Goal: Task Accomplishment & Management: Manage account settings

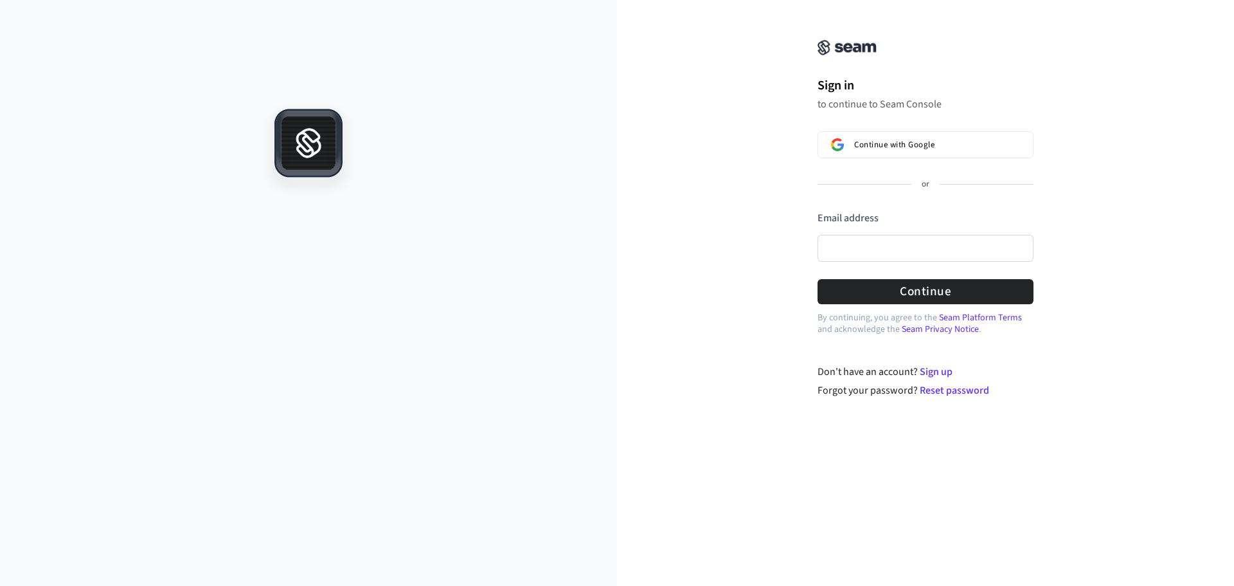
click at [888, 199] on div "Continue with Google or Email address Password Continue" at bounding box center [926, 217] width 216 height 173
click at [825, 246] on input "Email address" at bounding box center [926, 248] width 216 height 27
click at [880, 149] on span "Continue with Google" at bounding box center [894, 144] width 80 height 10
click at [904, 242] on input "Email address" at bounding box center [926, 248] width 216 height 27
click at [899, 143] on span "Continue with Google" at bounding box center [894, 144] width 80 height 10
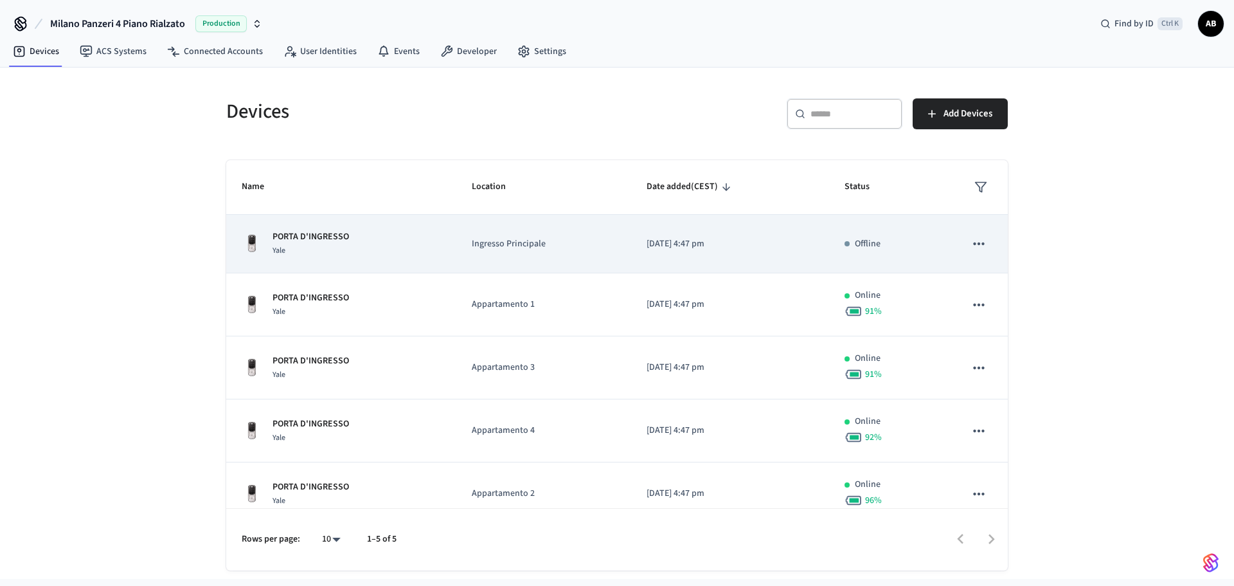
click at [657, 248] on p "[DATE] 4:47 pm" at bounding box center [730, 243] width 167 height 13
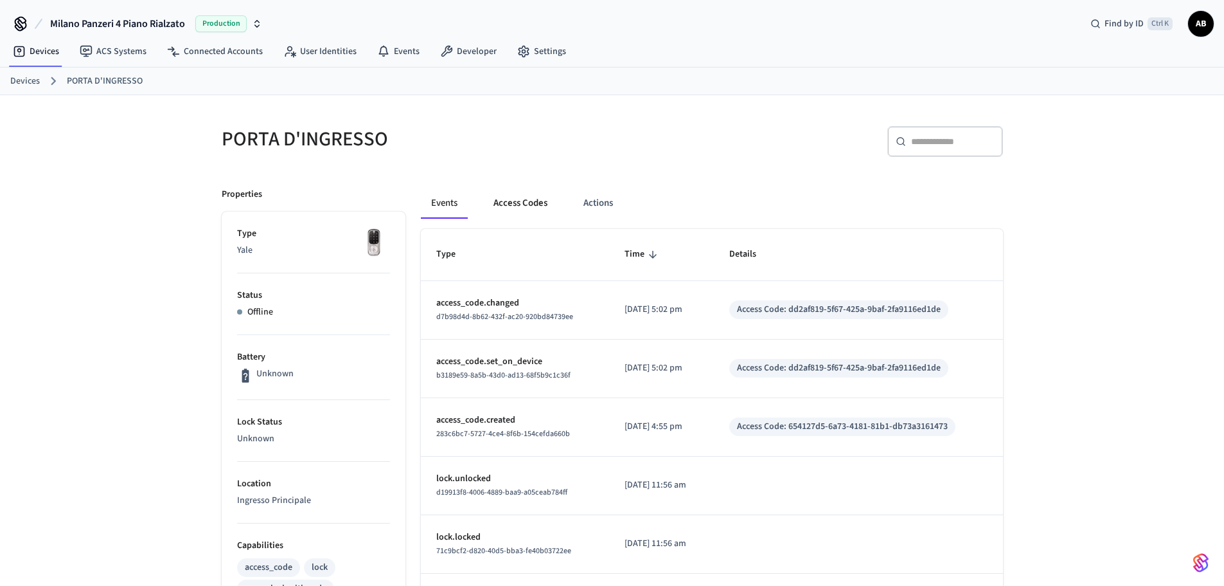
click at [526, 204] on button "Access Codes" at bounding box center [520, 203] width 75 height 31
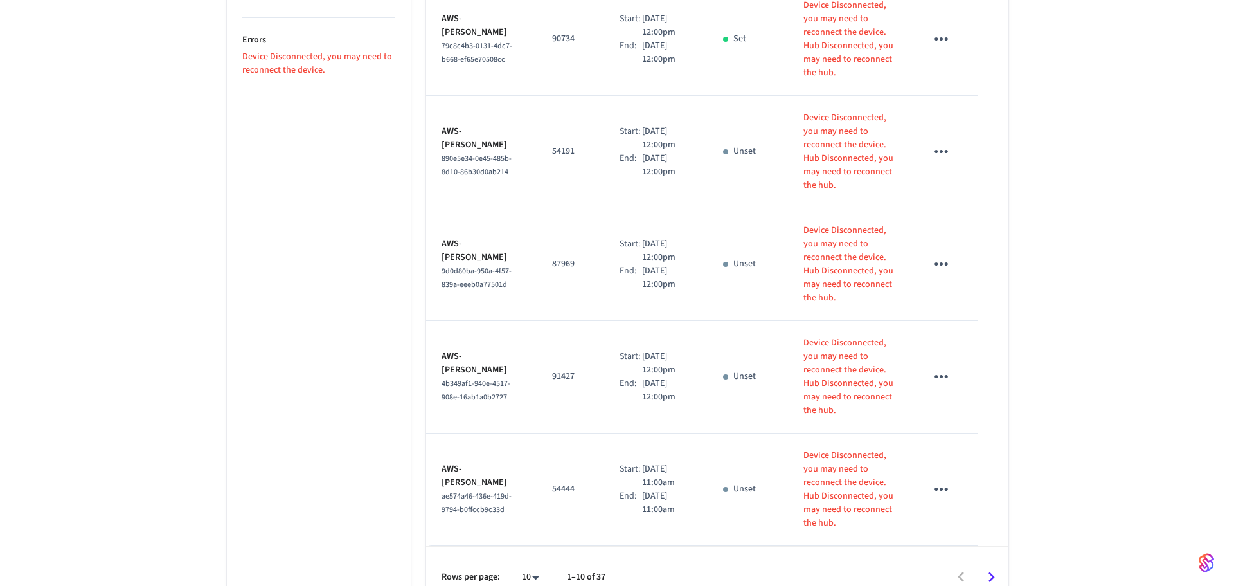
scroll to position [902, 0]
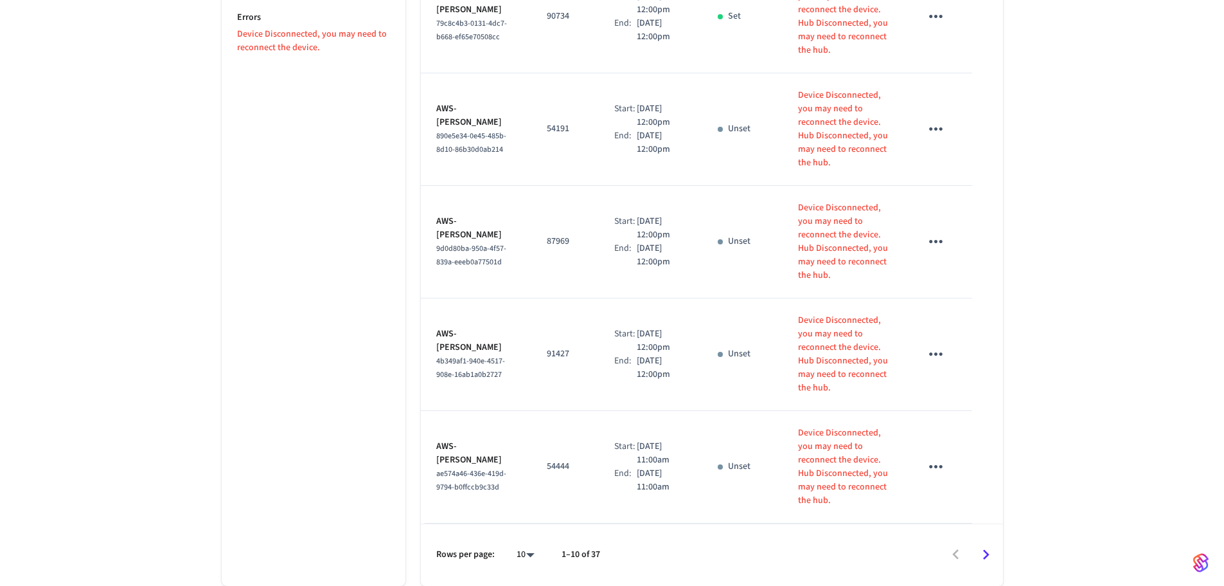
click at [987, 552] on icon "Go to next page" at bounding box center [986, 555] width 6 height 10
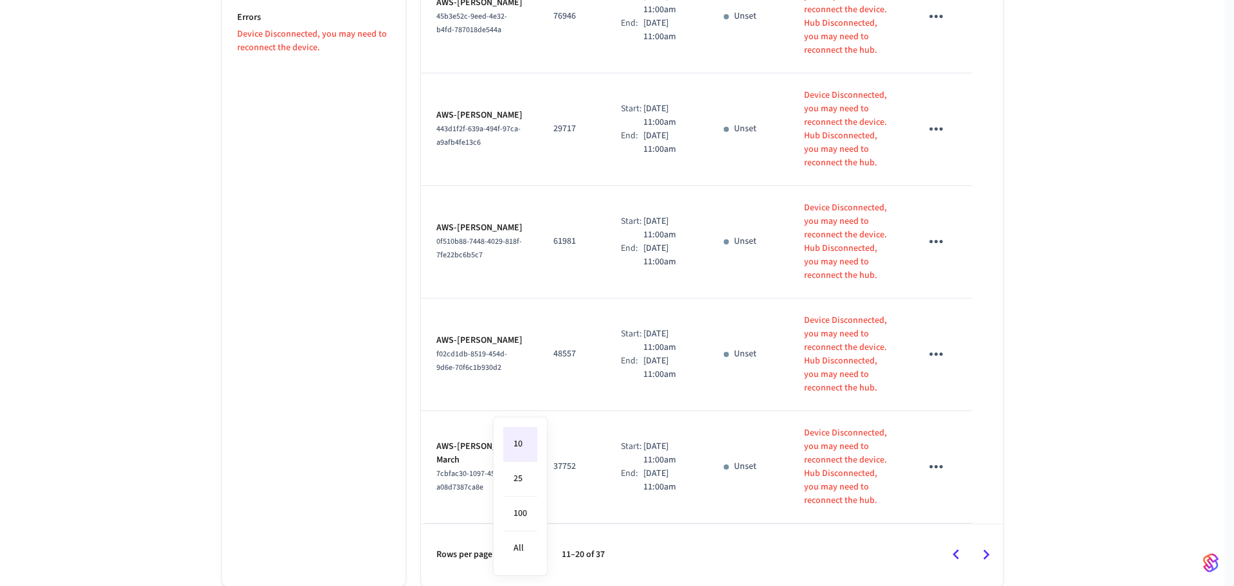
click at [524, 527] on li "100" at bounding box center [520, 513] width 34 height 35
type input "***"
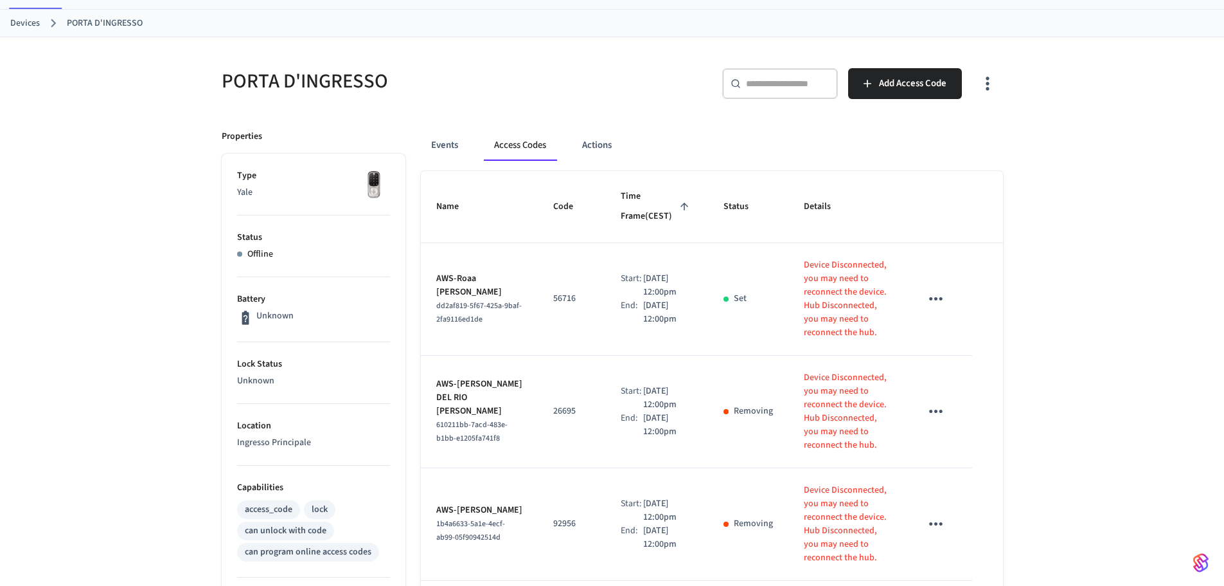
scroll to position [19, 0]
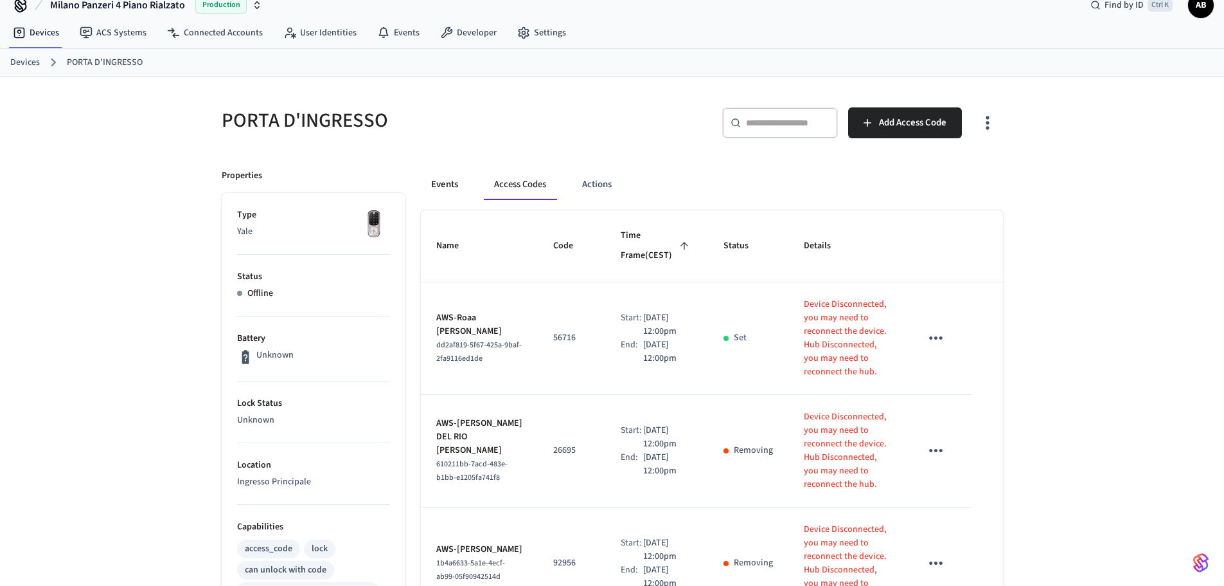
click at [452, 178] on button "Events" at bounding box center [445, 184] width 48 height 31
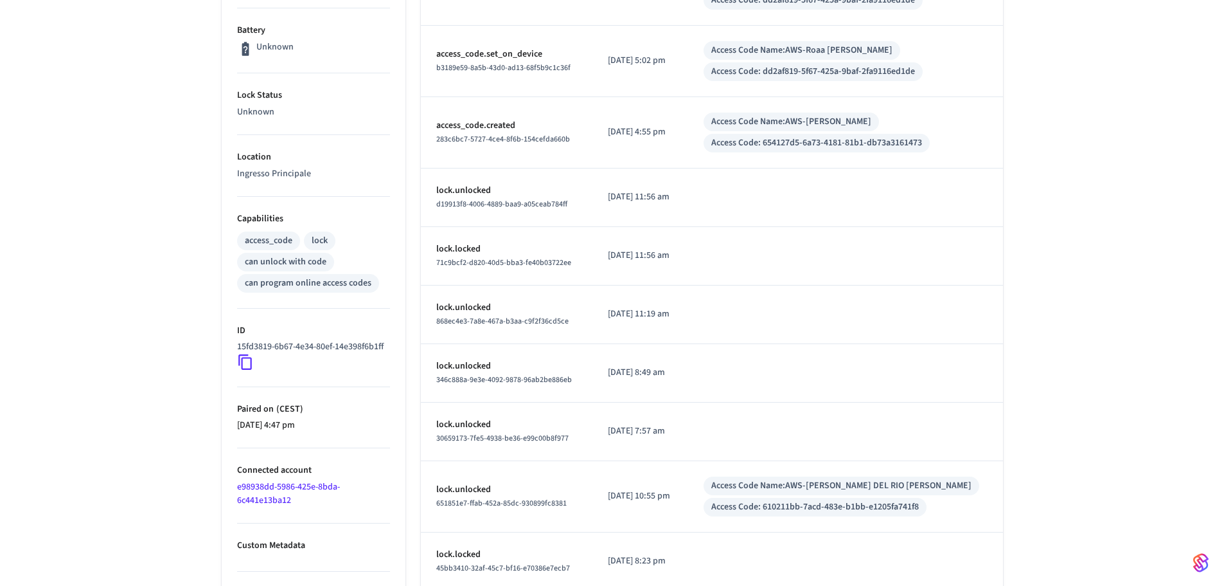
scroll to position [143, 0]
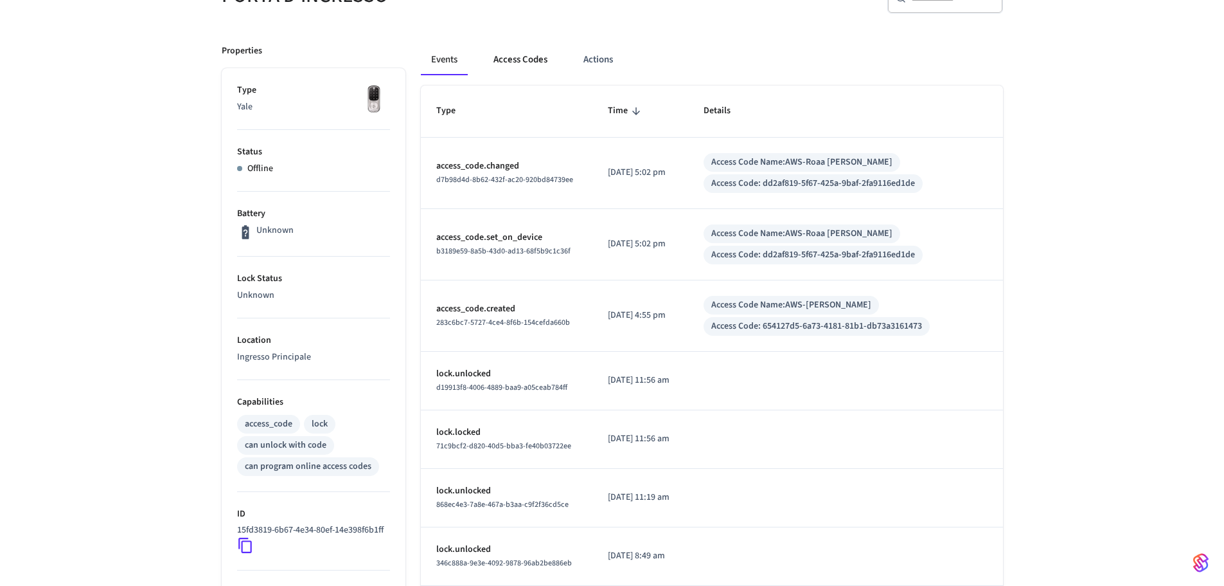
click at [526, 65] on button "Access Codes" at bounding box center [520, 59] width 75 height 31
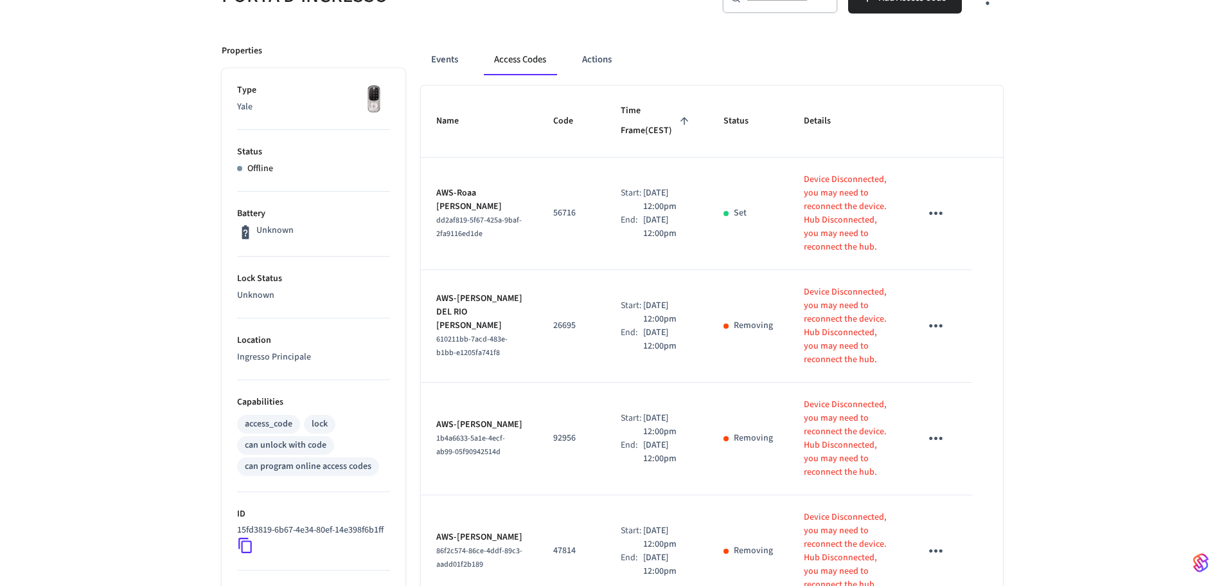
click at [469, 55] on div "Events Access Codes Actions" at bounding box center [712, 59] width 582 height 31
click at [452, 55] on button "Events" at bounding box center [445, 59] width 48 height 31
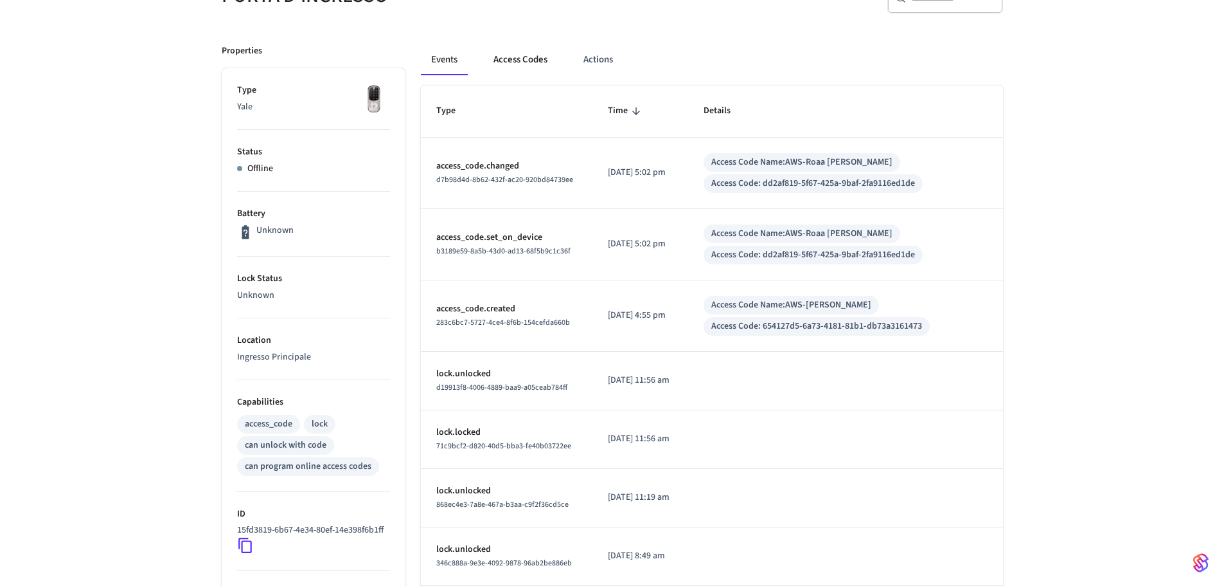
click at [533, 59] on button "Access Codes" at bounding box center [520, 59] width 75 height 31
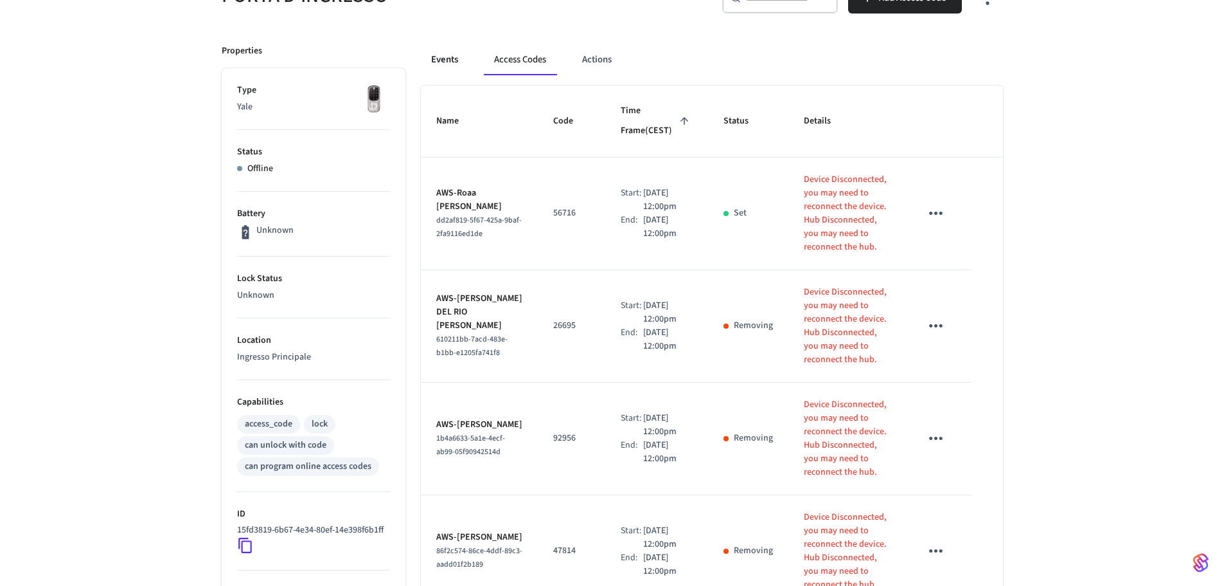
click at [450, 60] on button "Events" at bounding box center [445, 59] width 48 height 31
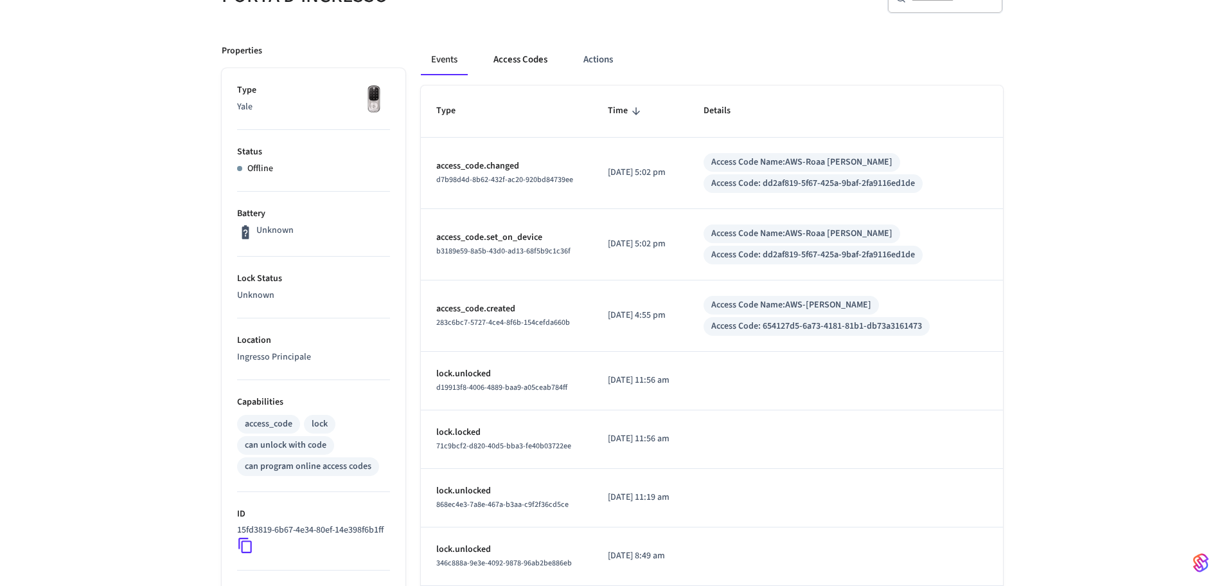
click at [530, 53] on button "Access Codes" at bounding box center [520, 59] width 75 height 31
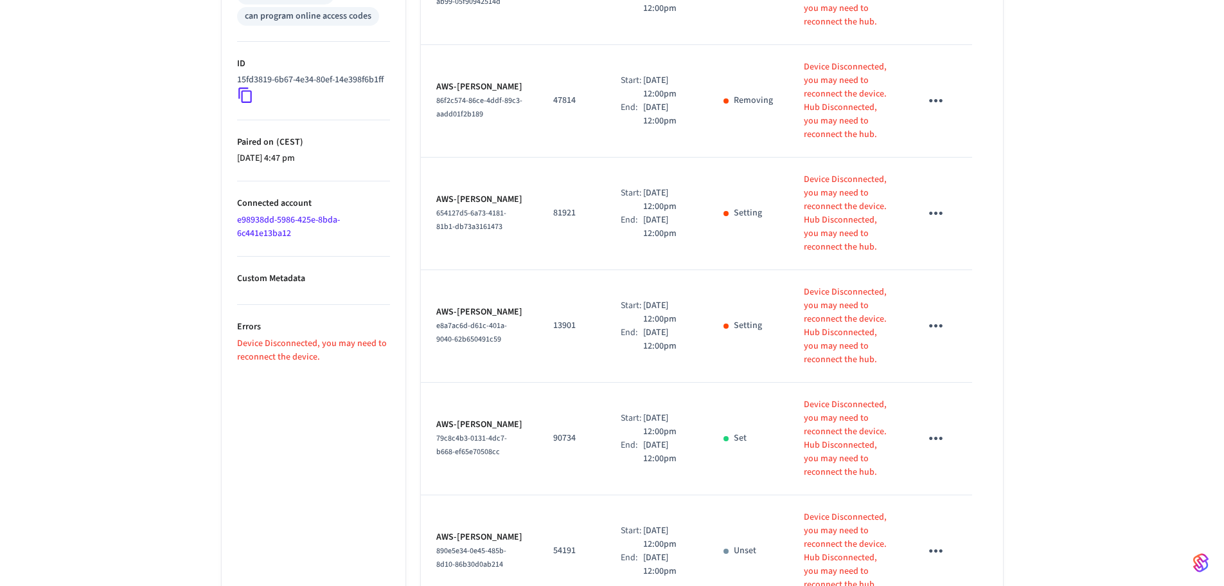
scroll to position [657, 0]
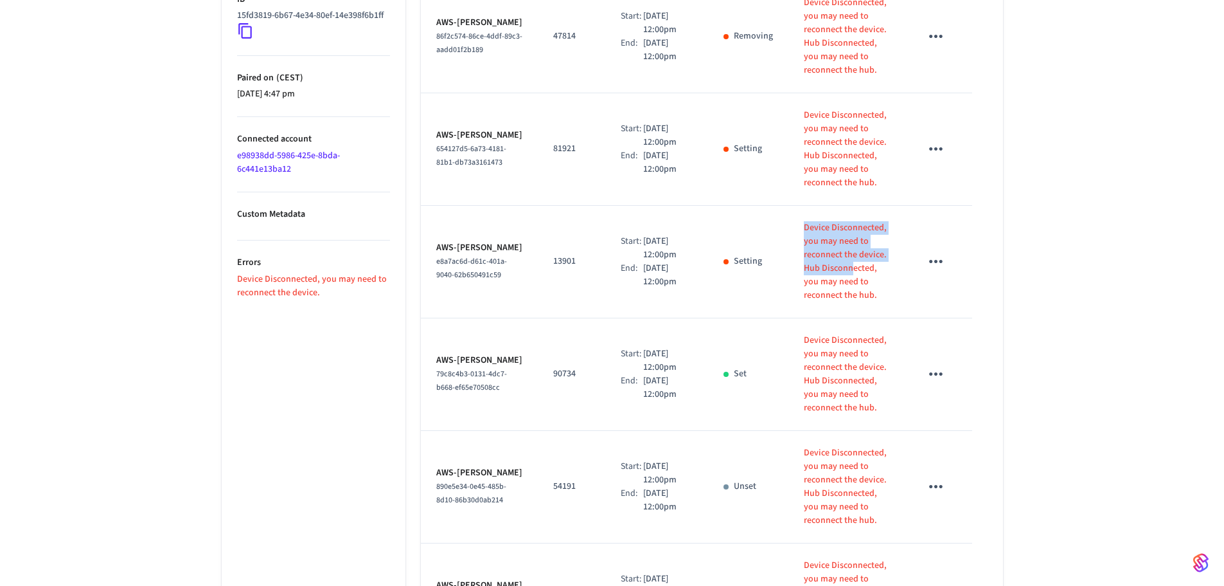
drag, startPoint x: 786, startPoint y: 222, endPoint x: 843, endPoint y: 271, distance: 75.6
click at [843, 271] on td "Device Disconnected, you may need to reconnect the device. Hub Disconnected, yo…" at bounding box center [847, 262] width 117 height 112
click at [846, 252] on p "Device Disconnected, you may need to reconnect the device." at bounding box center [847, 241] width 86 height 40
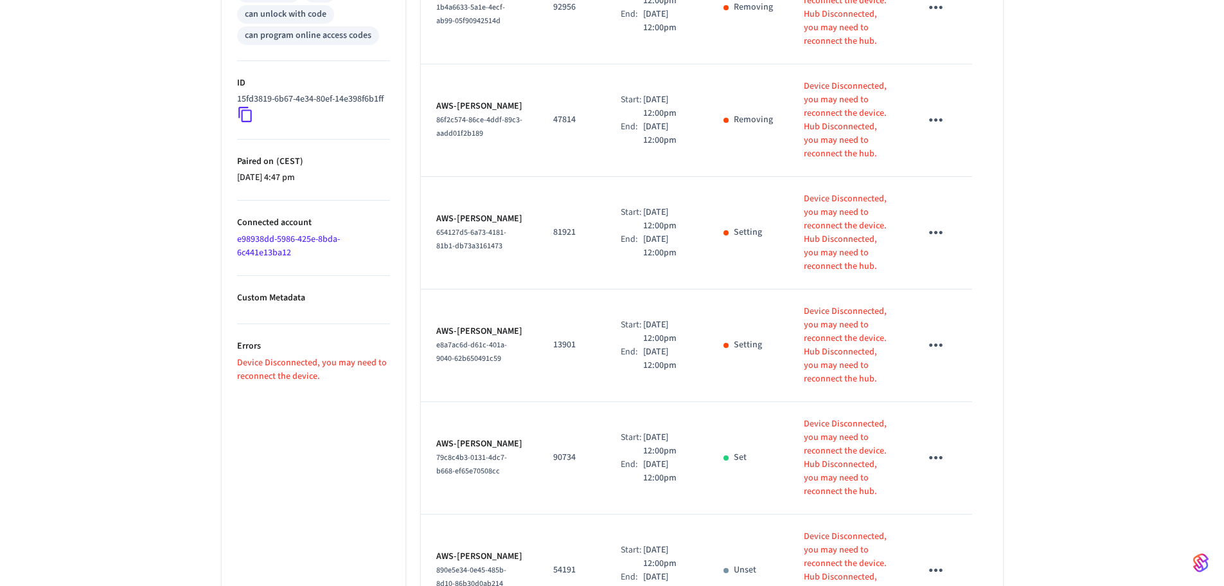
scroll to position [0, 0]
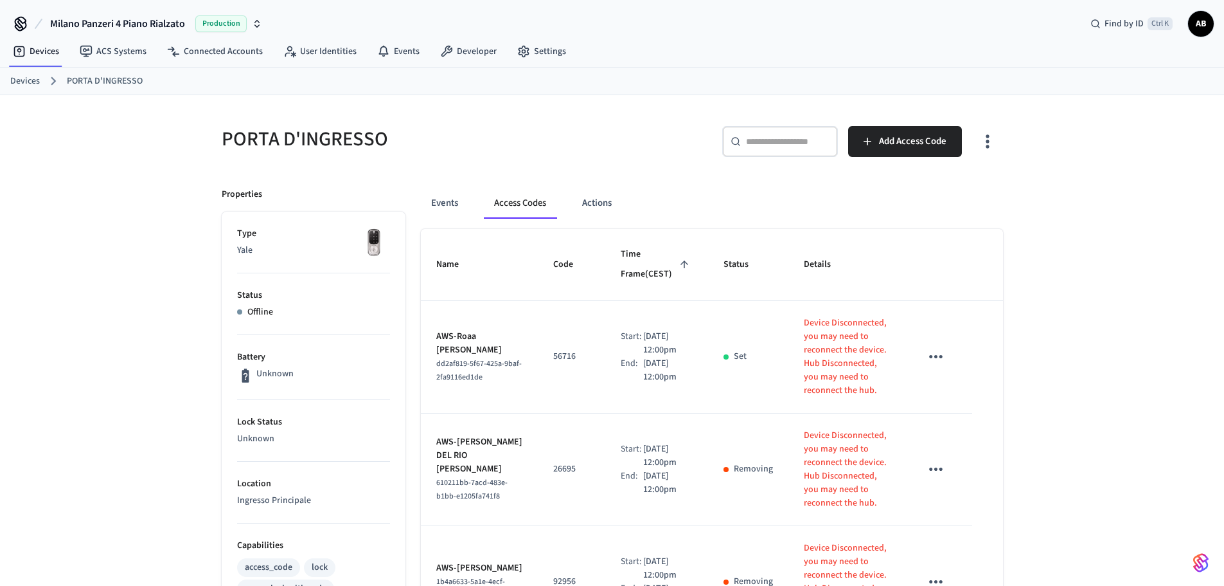
click at [0, 92] on div "Devices PORTA D'INGRESSO" at bounding box center [612, 81] width 1224 height 28
click at [17, 85] on link "Devices" at bounding box center [25, 81] width 30 height 13
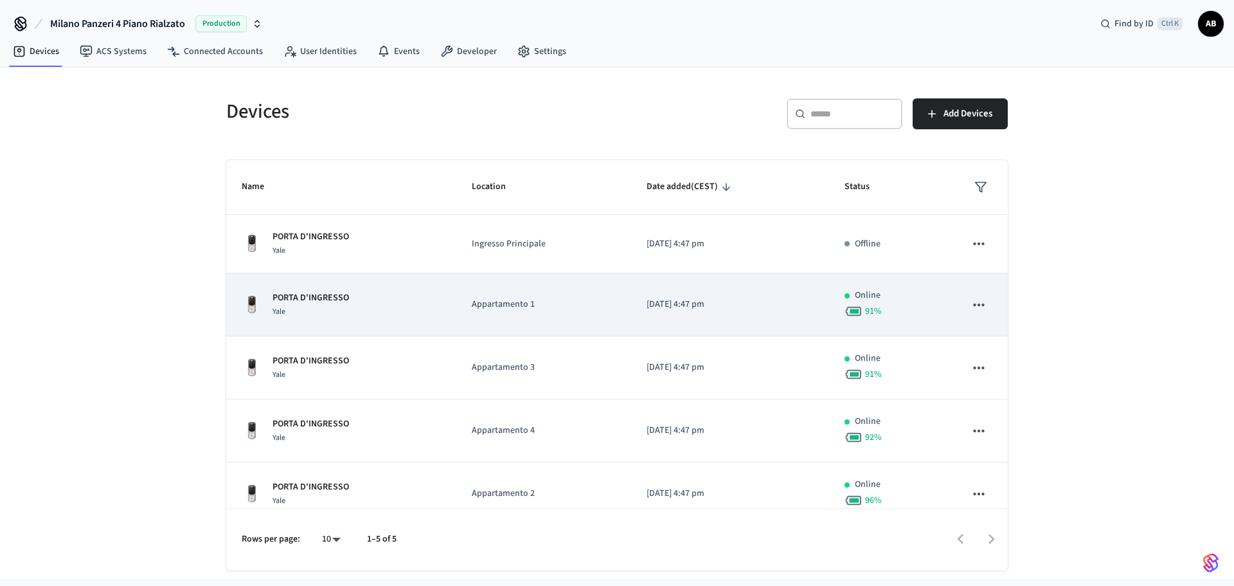
click at [517, 318] on td "Appartamento 1" at bounding box center [543, 304] width 174 height 63
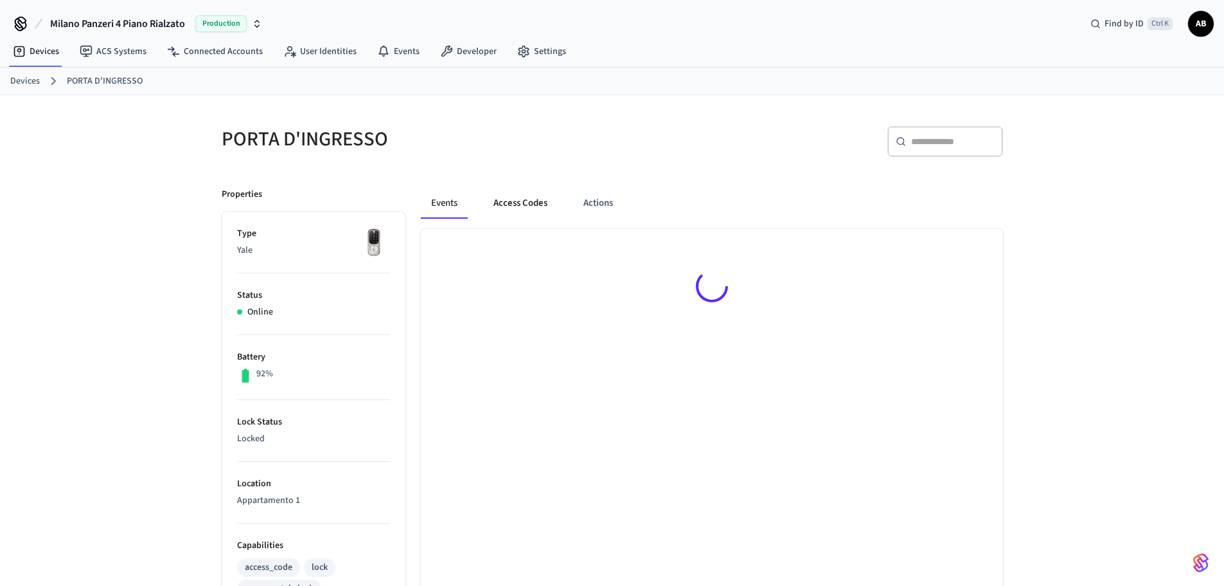
click at [513, 203] on button "Access Codes" at bounding box center [520, 203] width 75 height 31
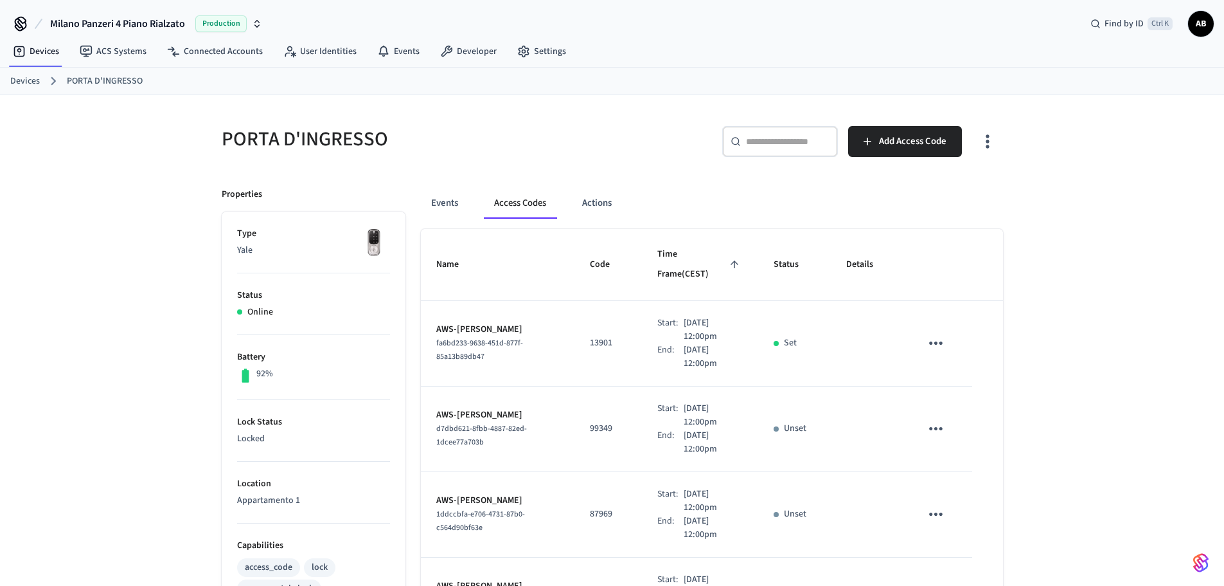
click at [18, 80] on link "Devices" at bounding box center [25, 81] width 30 height 13
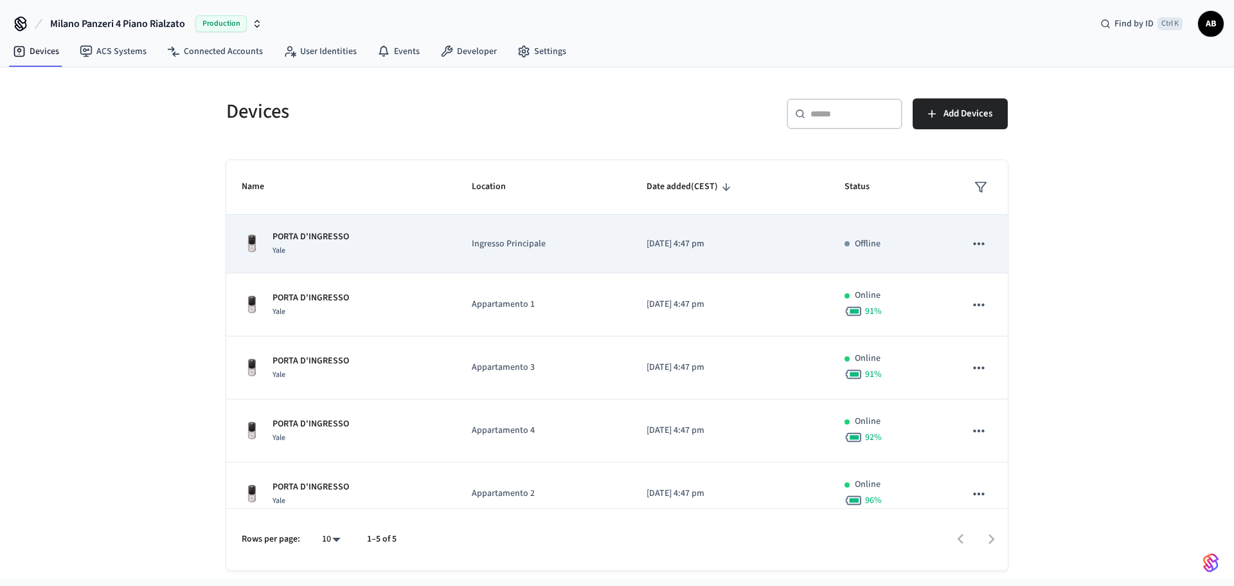
click at [411, 237] on div "PORTA D'INGRESSO Yale" at bounding box center [341, 243] width 199 height 27
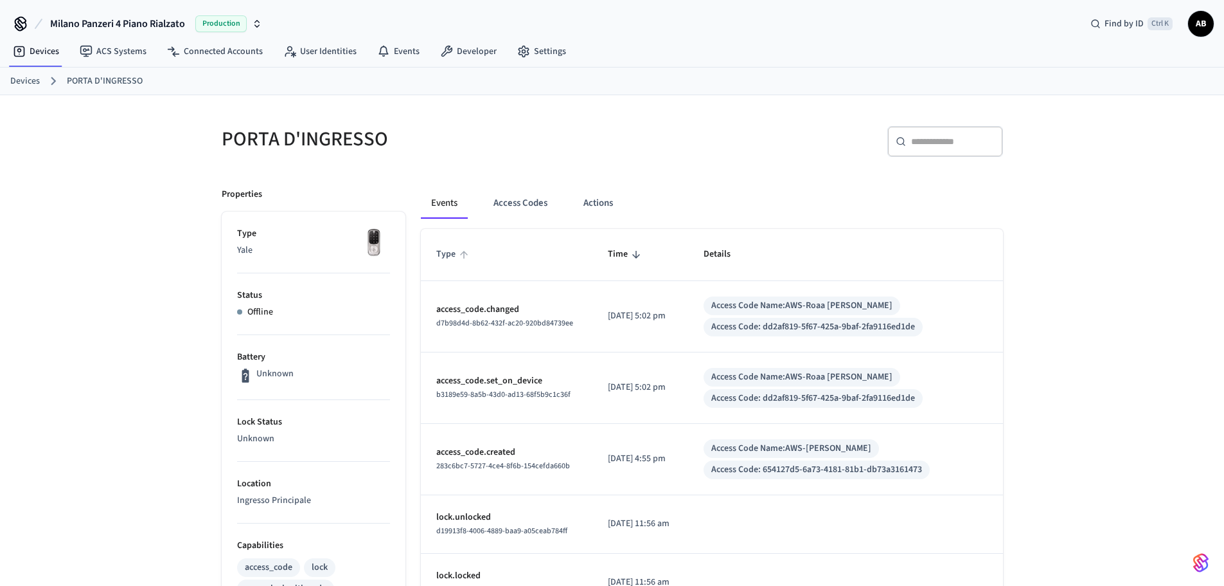
click at [445, 256] on span "Type" at bounding box center [454, 254] width 36 height 20
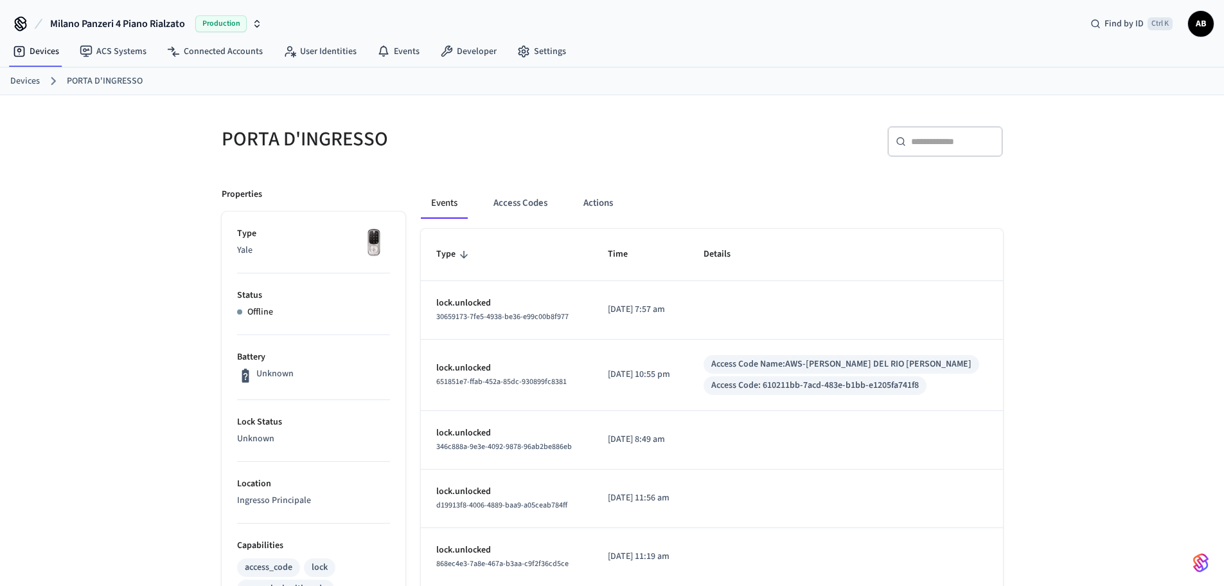
click at [450, 250] on span "Type" at bounding box center [454, 254] width 36 height 20
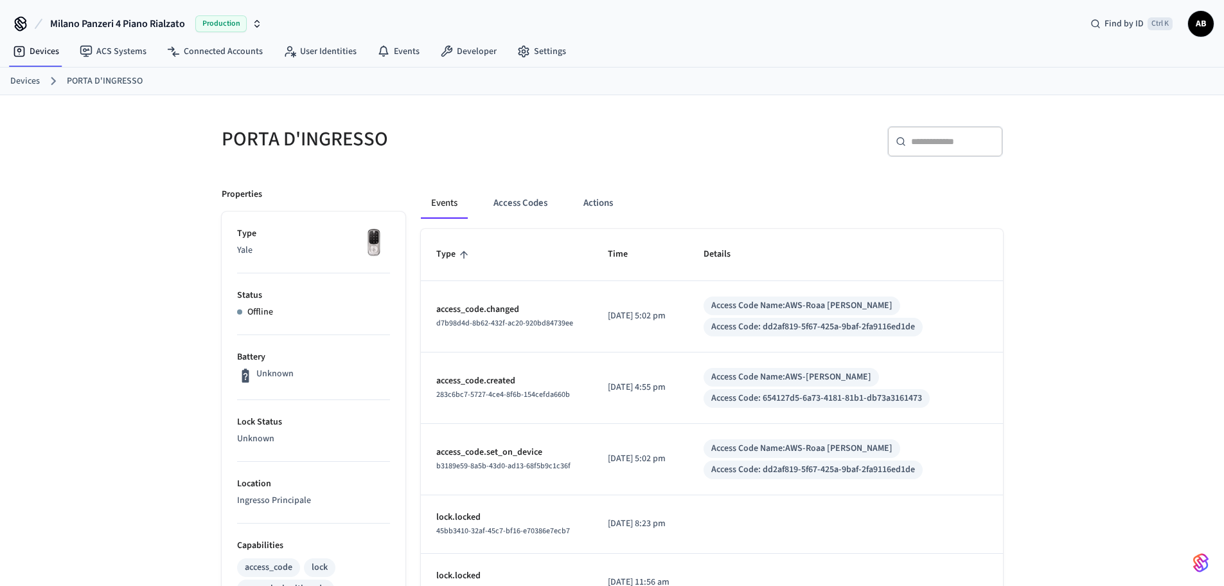
click at [456, 255] on span "Type" at bounding box center [454, 254] width 36 height 20
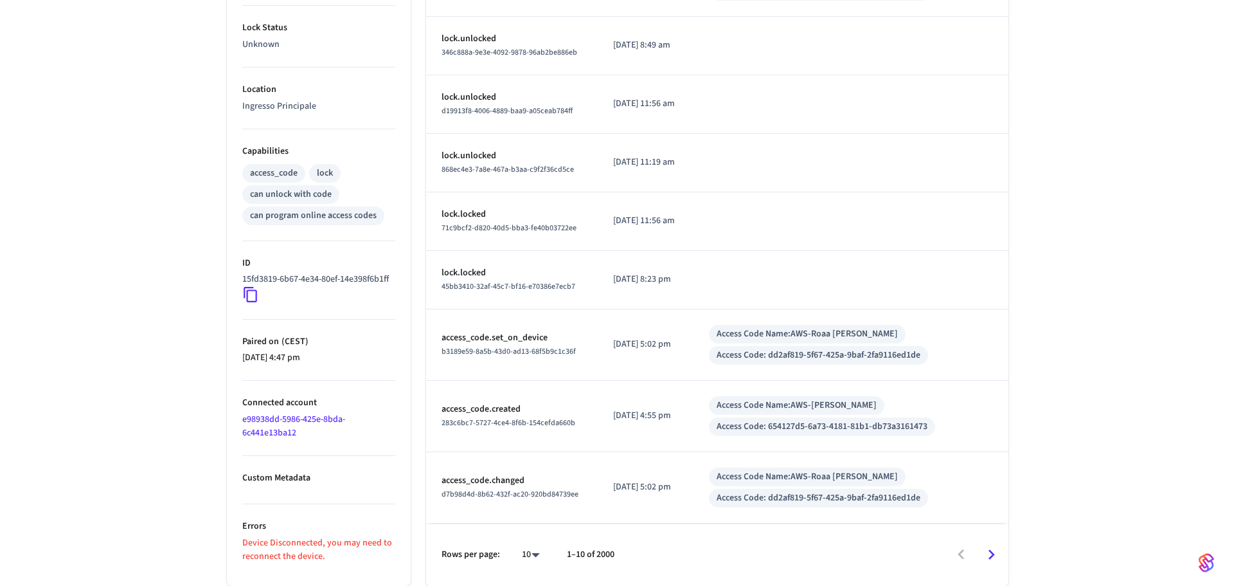
scroll to position [400, 0]
click at [523, 553] on body "Milano Panzeri 4 Piano Rialzato Production Find by ID Ctrl K AB Devices ACS Sys…" at bounding box center [612, 95] width 1224 height 979
click at [526, 517] on li "25" at bounding box center [520, 513] width 34 height 35
type input "**"
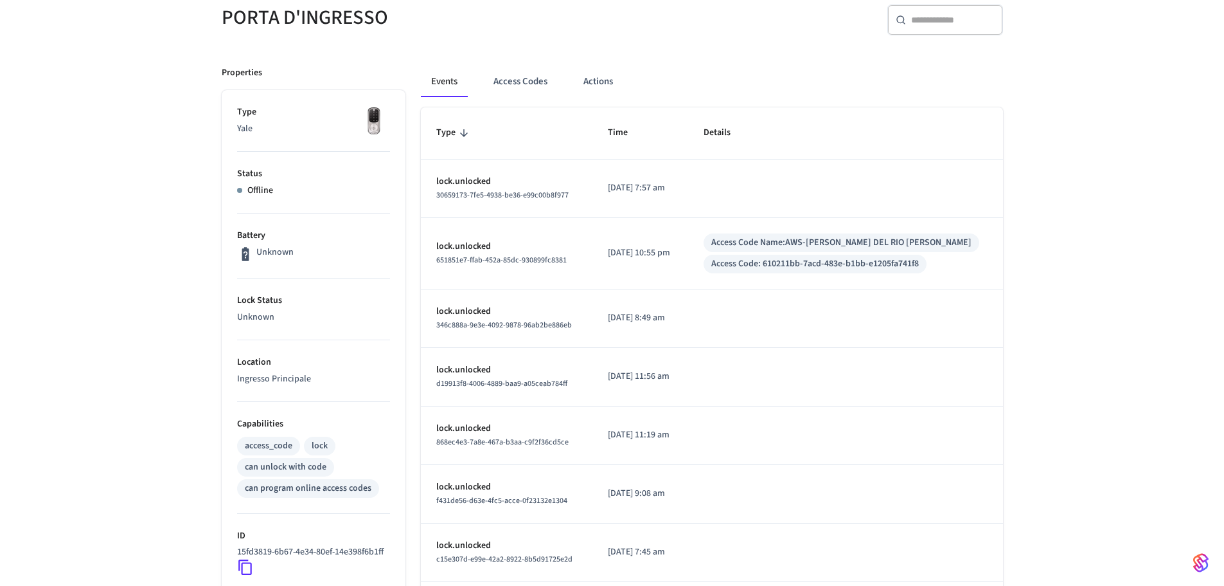
scroll to position [76, 0]
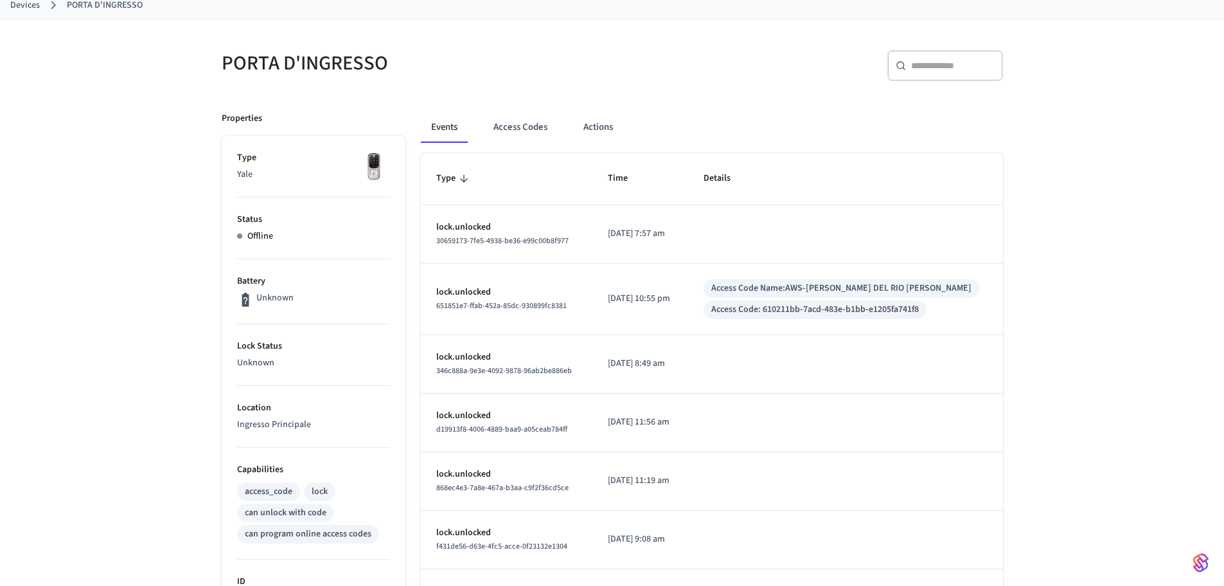
click at [470, 175] on span "Type" at bounding box center [454, 178] width 36 height 20
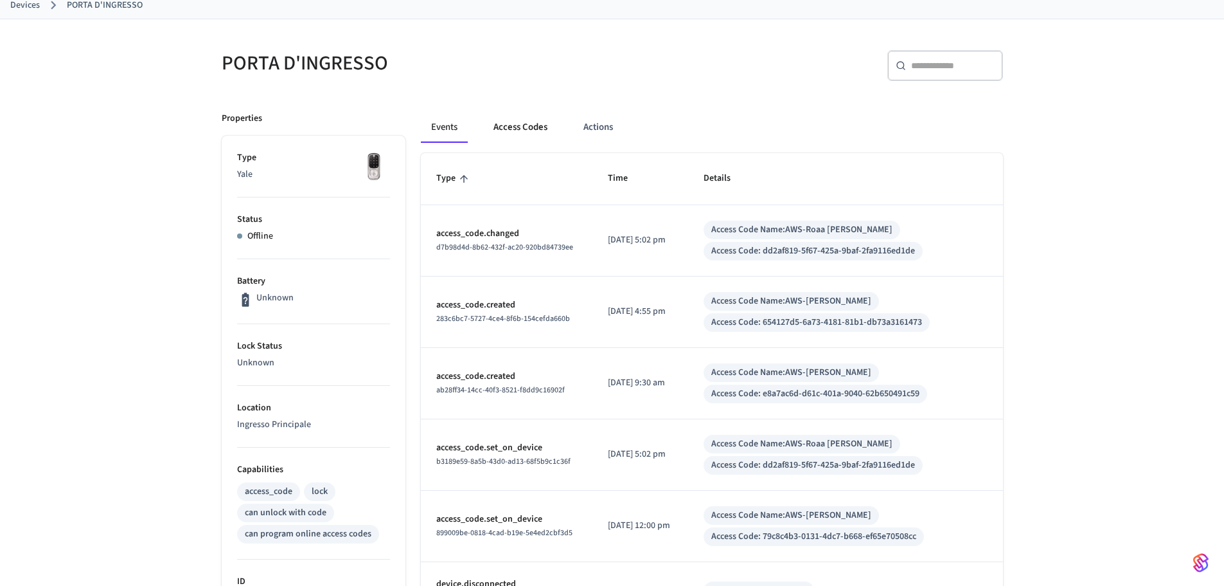
click at [553, 129] on button "Access Codes" at bounding box center [520, 127] width 75 height 31
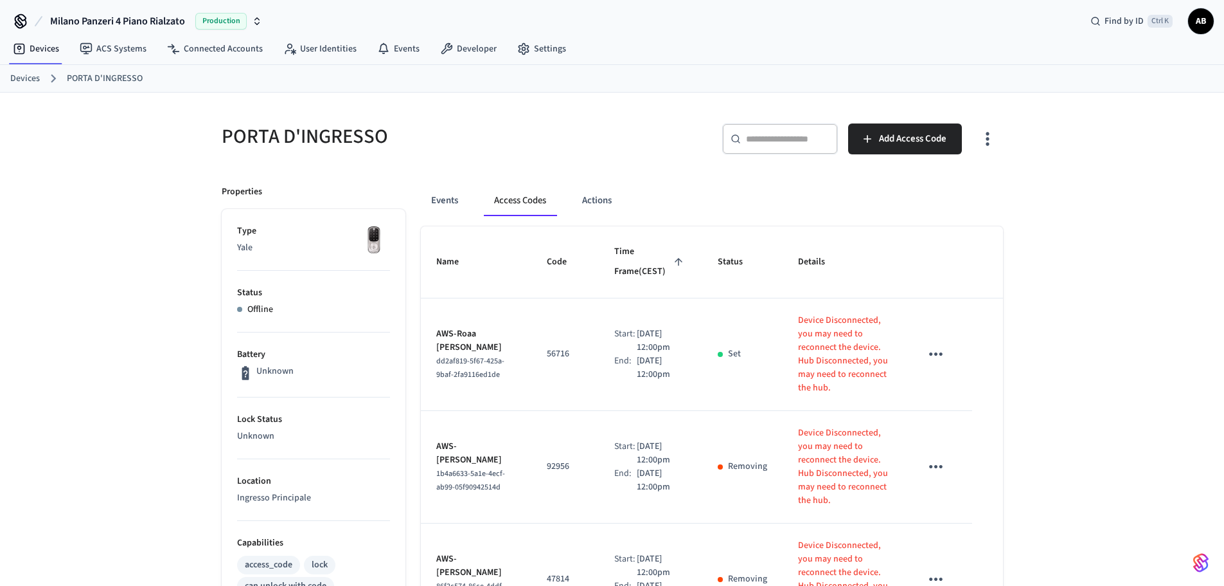
scroll to position [0, 0]
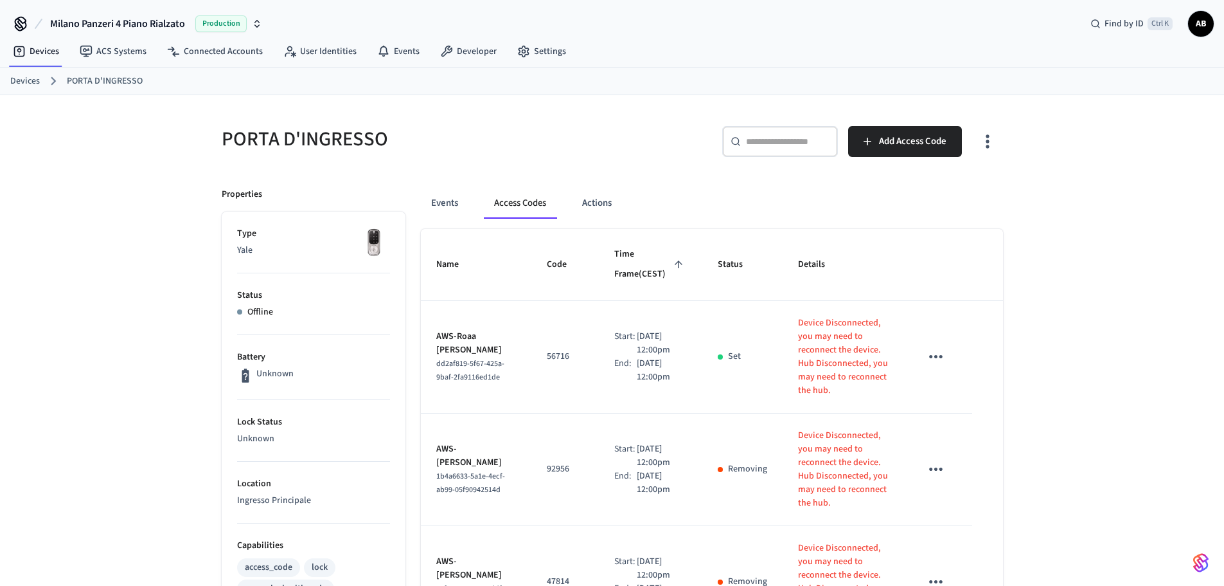
click at [37, 76] on link "Devices" at bounding box center [25, 81] width 30 height 13
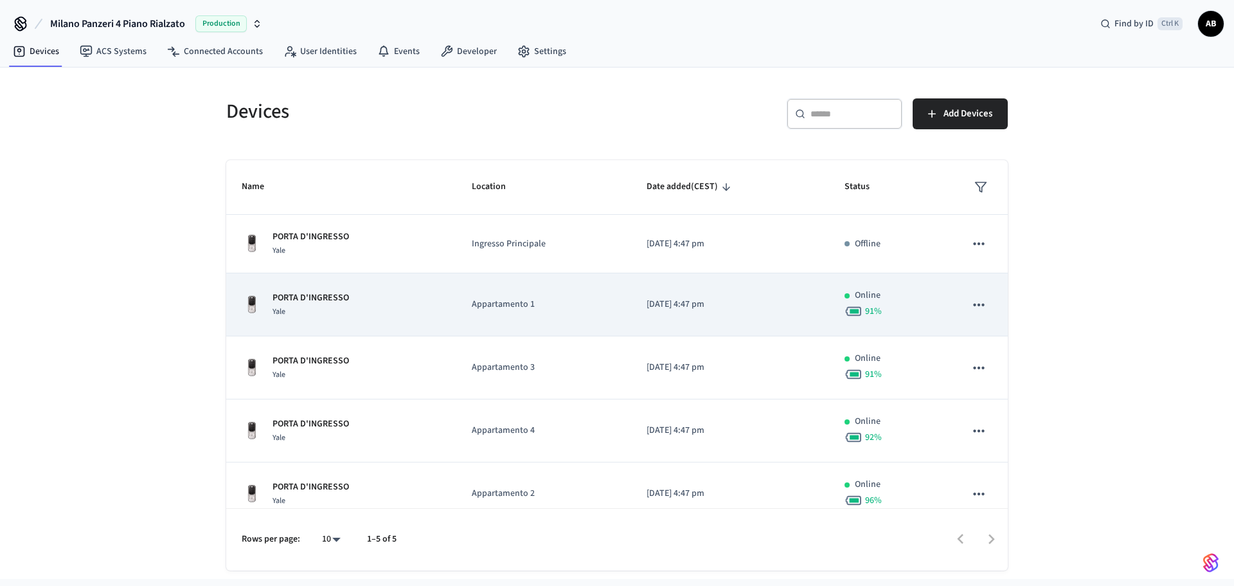
click at [348, 294] on p "PORTA D'INGRESSO" at bounding box center [311, 297] width 76 height 13
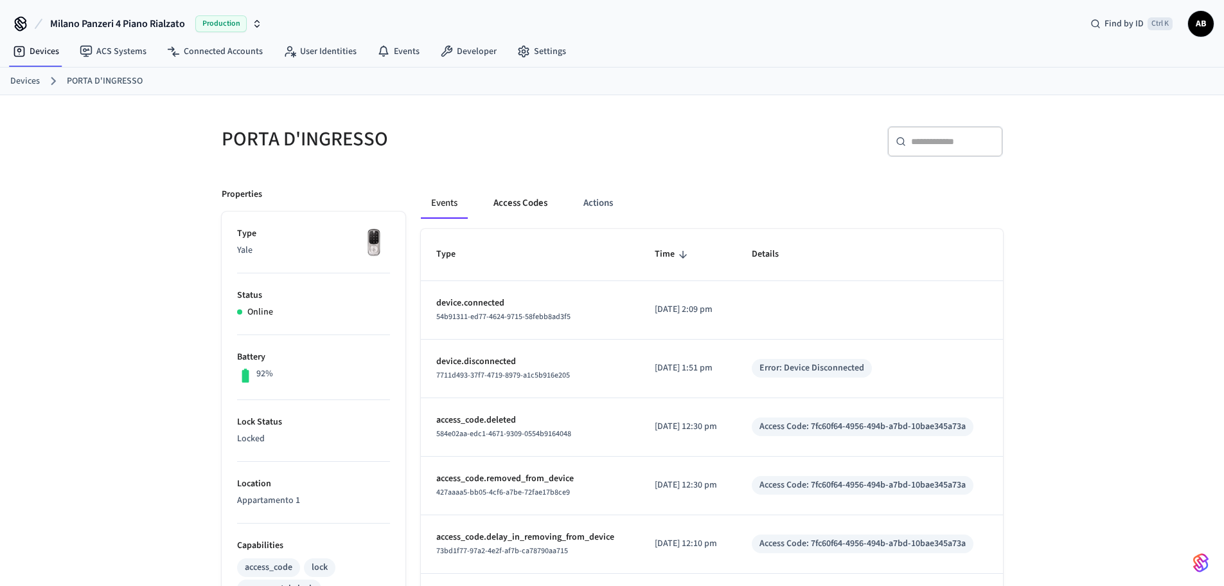
click at [528, 208] on button "Access Codes" at bounding box center [520, 203] width 75 height 31
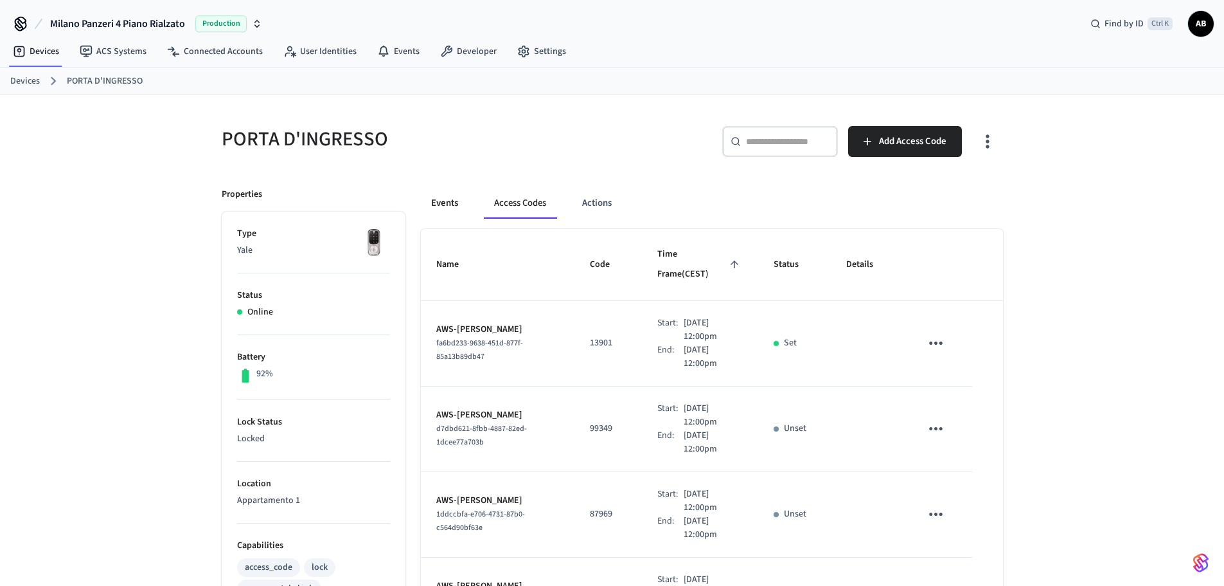
click at [451, 206] on button "Events" at bounding box center [445, 203] width 48 height 31
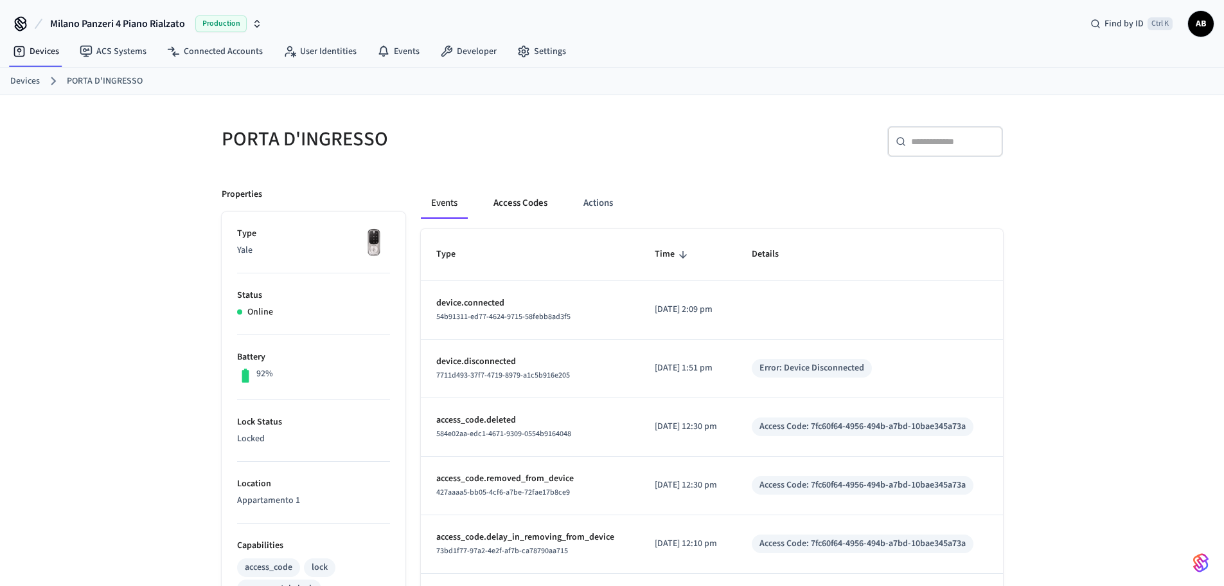
click at [532, 209] on button "Access Codes" at bounding box center [520, 203] width 75 height 31
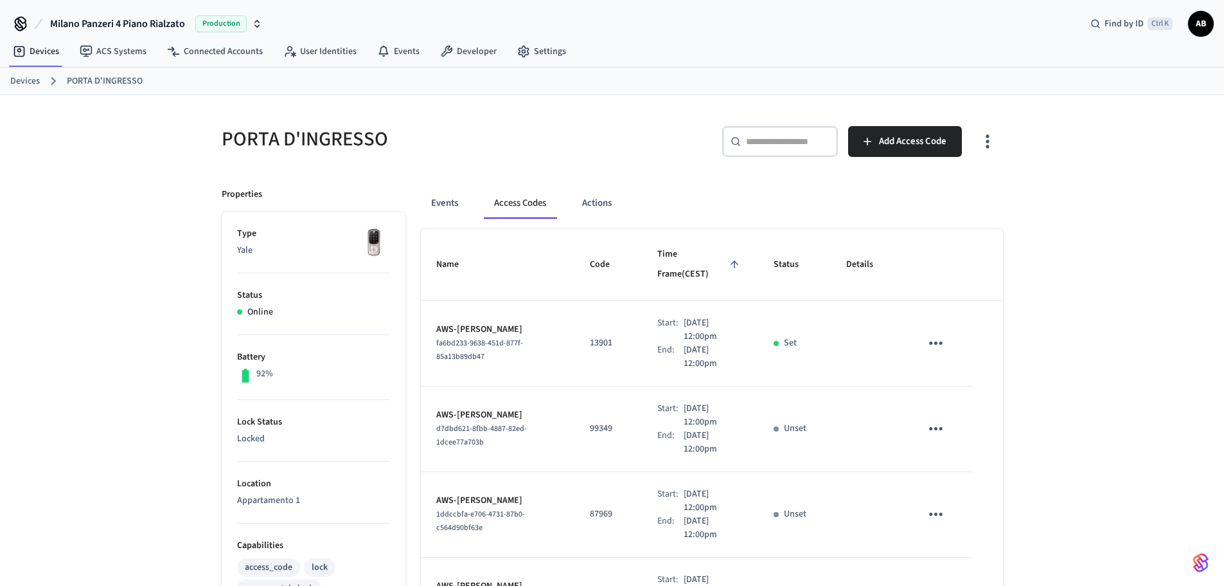
click at [13, 82] on link "Devices" at bounding box center [25, 81] width 30 height 13
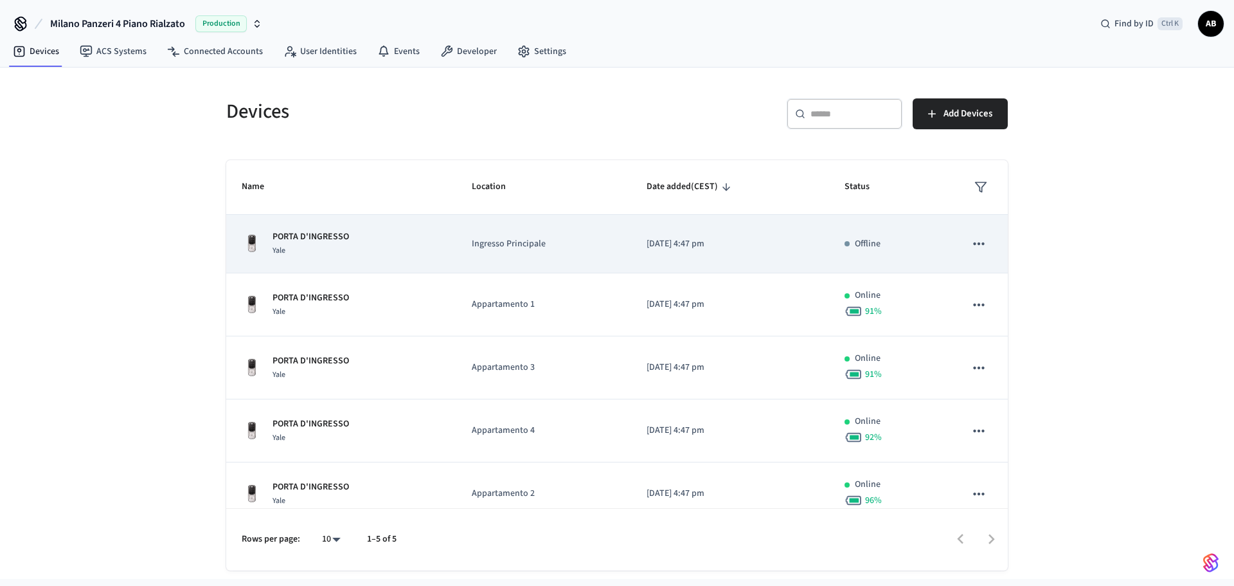
click at [382, 240] on div "PORTA D'INGRESSO Yale" at bounding box center [341, 243] width 199 height 27
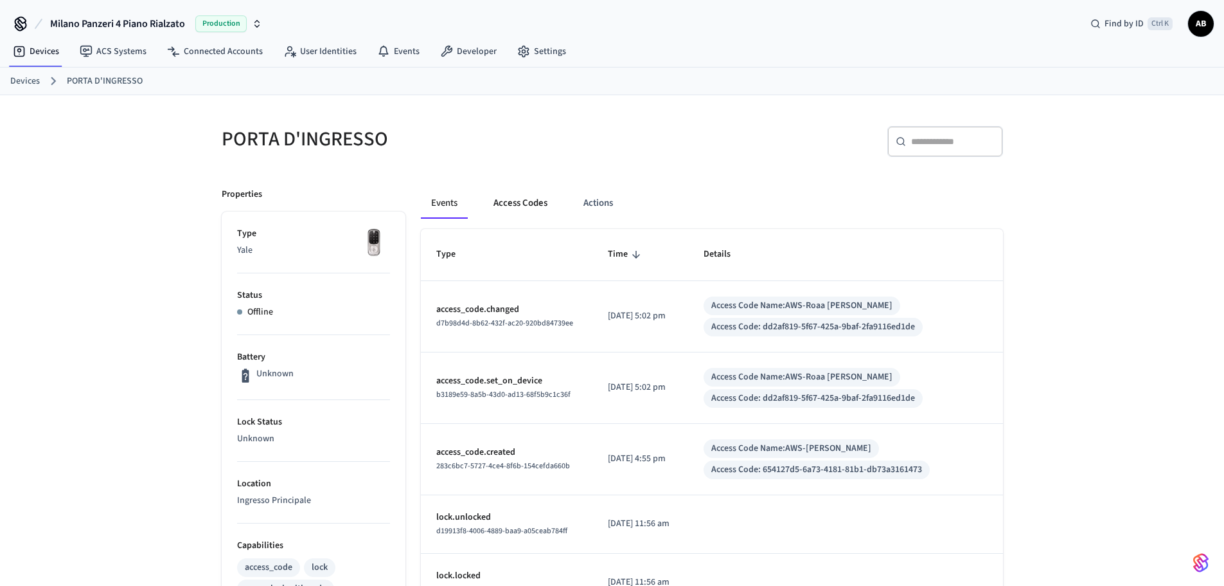
click at [519, 206] on button "Access Codes" at bounding box center [520, 203] width 75 height 31
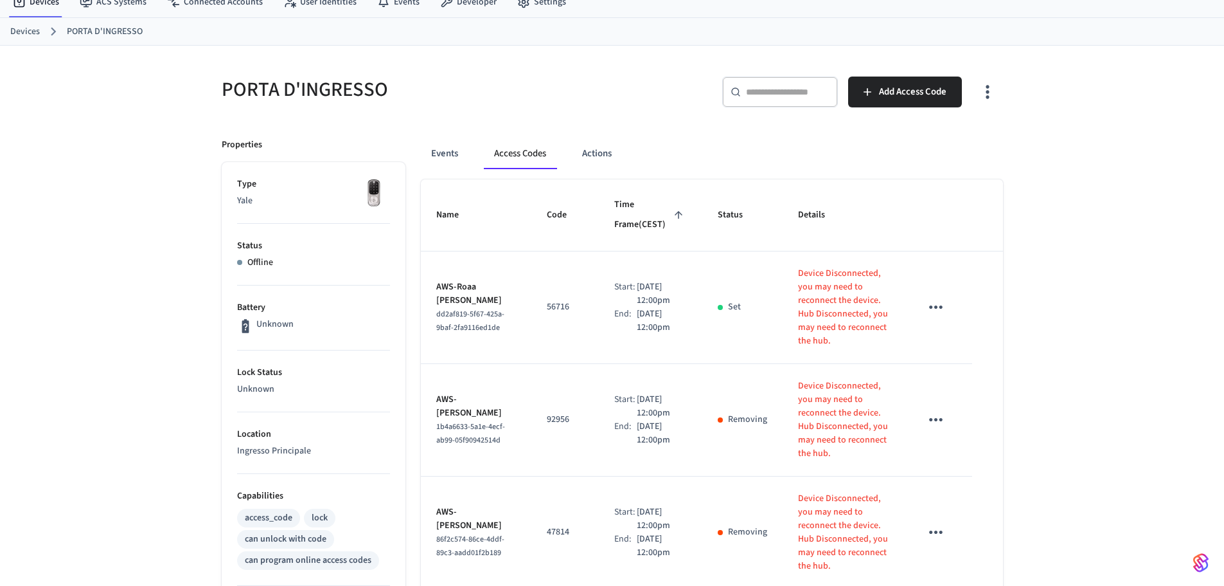
scroll to position [3, 0]
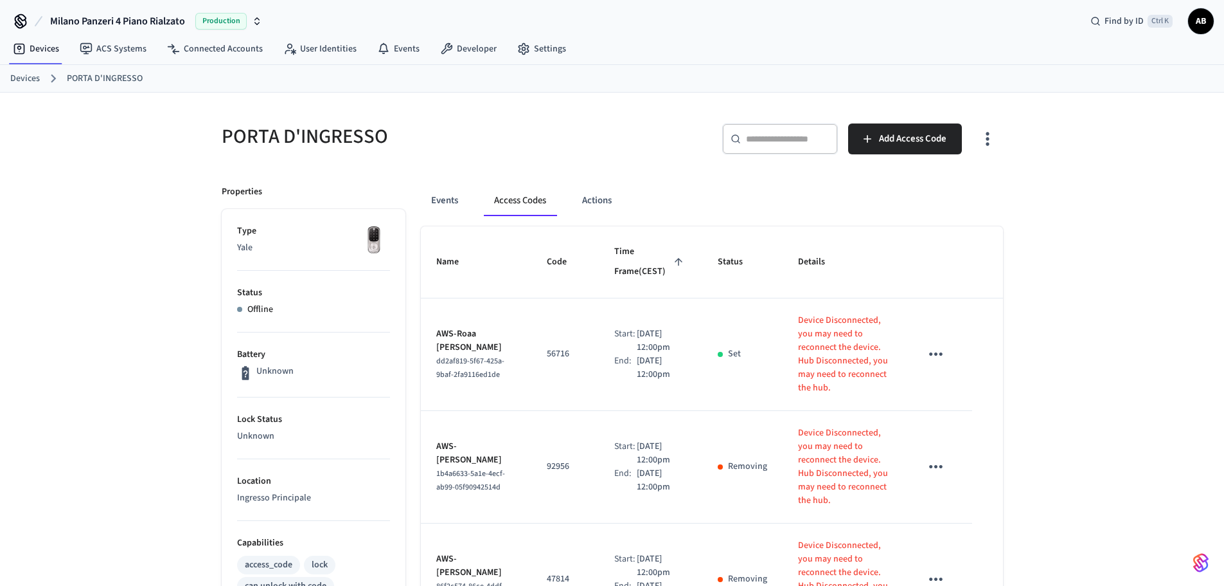
click at [30, 77] on link "Devices" at bounding box center [25, 78] width 30 height 13
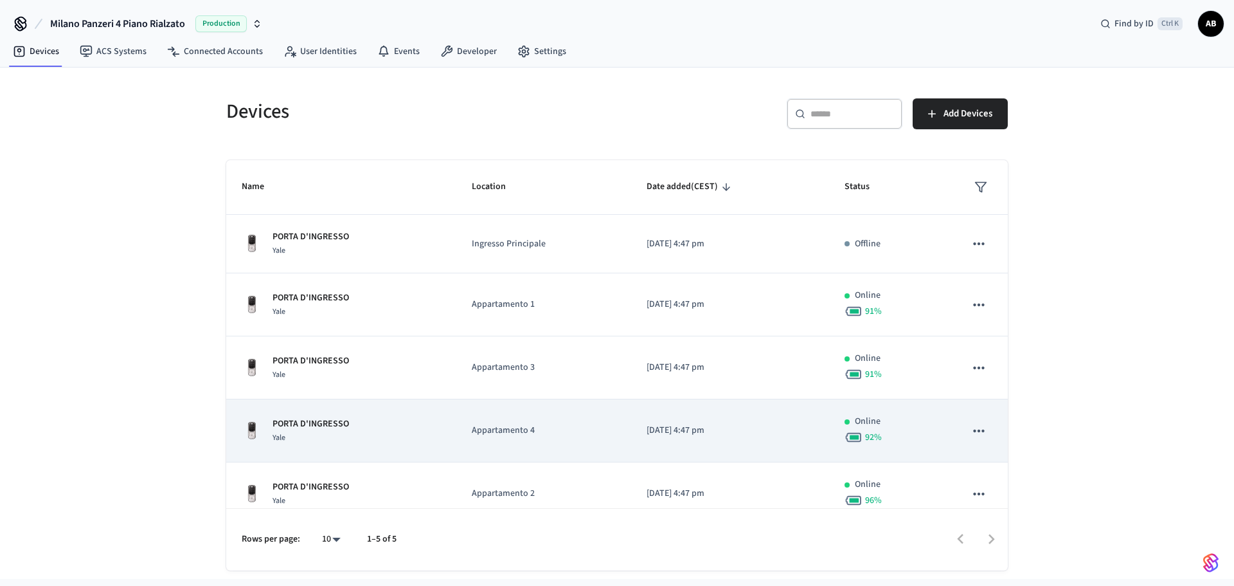
click at [505, 436] on p "Appartamento 4" at bounding box center [543, 430] width 143 height 13
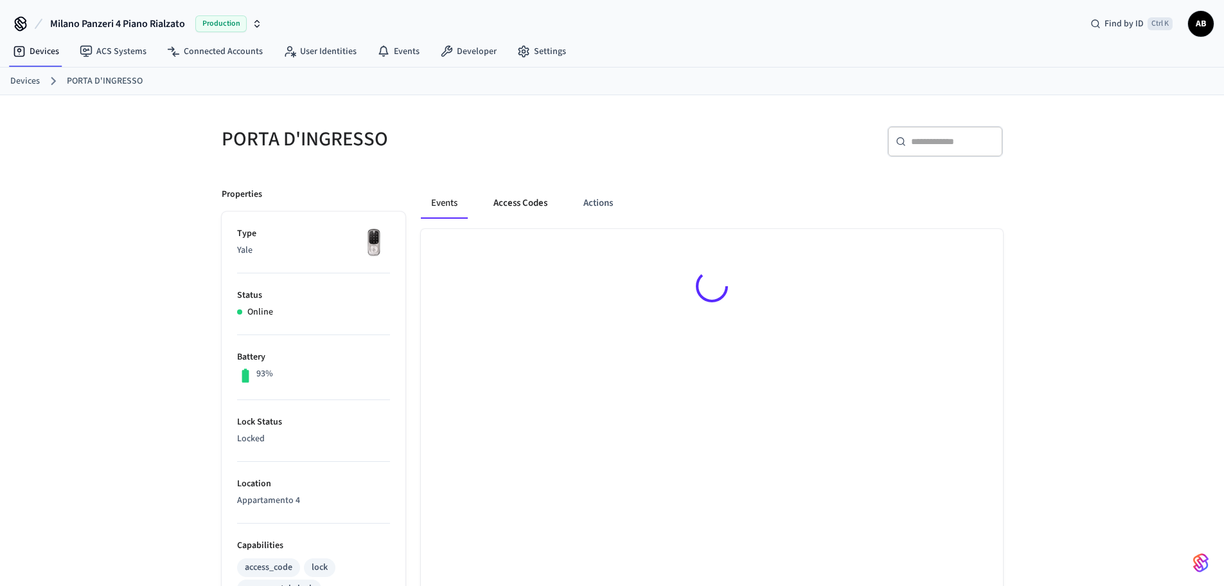
click at [514, 203] on button "Access Codes" at bounding box center [520, 203] width 75 height 31
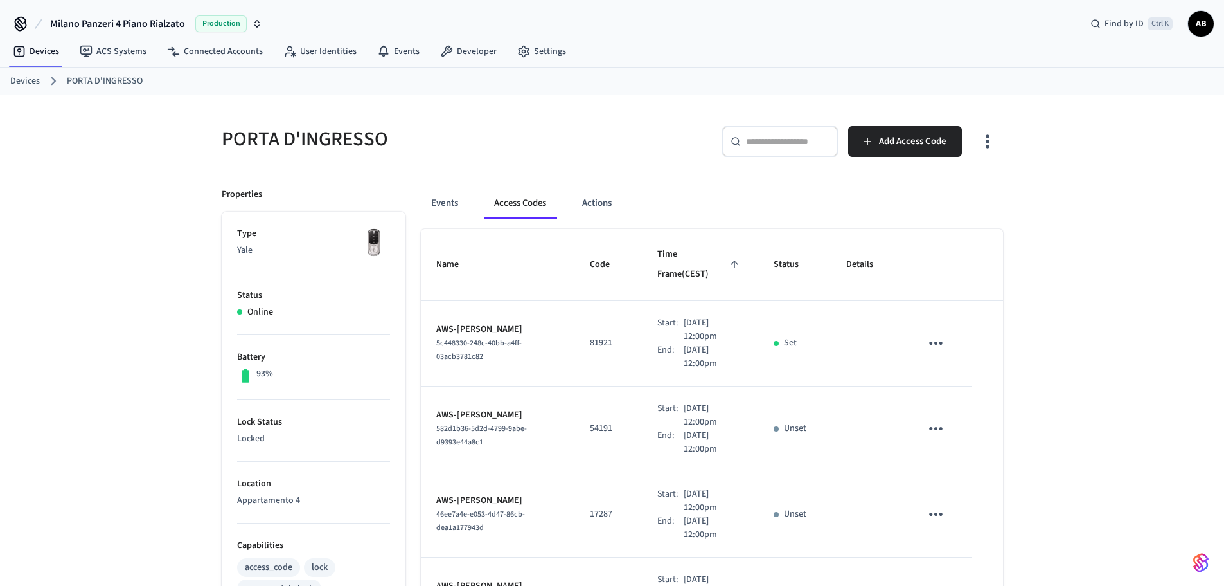
click at [590, 336] on p "81921" at bounding box center [608, 342] width 37 height 13
copy p "81921"
click at [26, 78] on link "Devices" at bounding box center [25, 81] width 30 height 13
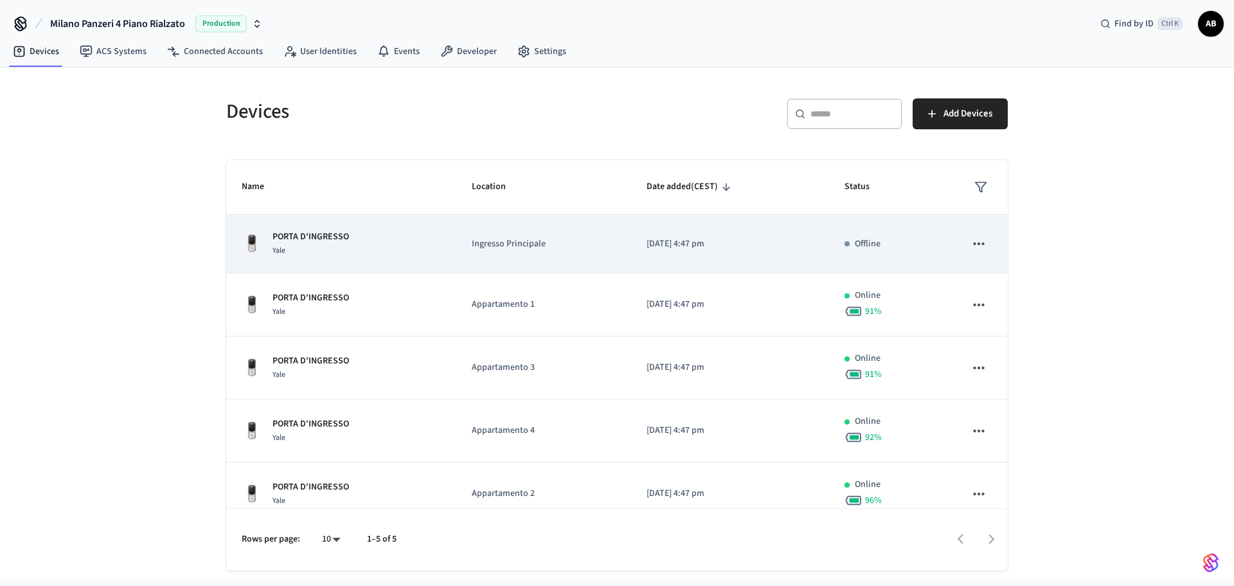
click at [427, 243] on div "PORTA D'INGRESSO Yale" at bounding box center [341, 243] width 199 height 27
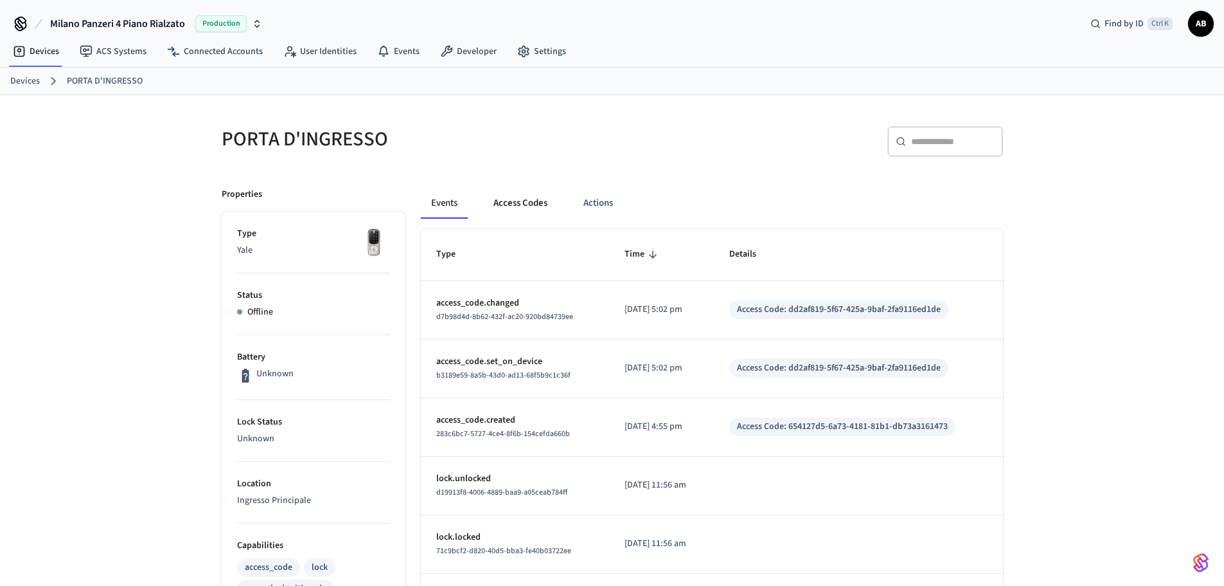
click at [531, 192] on button "Access Codes" at bounding box center [520, 203] width 75 height 31
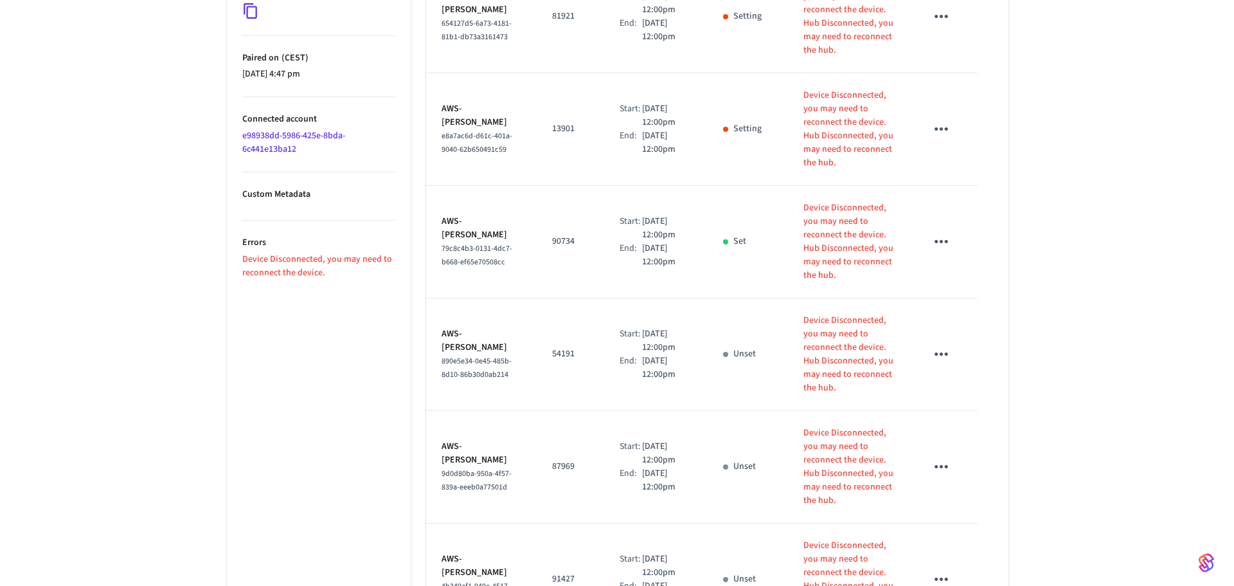
scroll to position [902, 0]
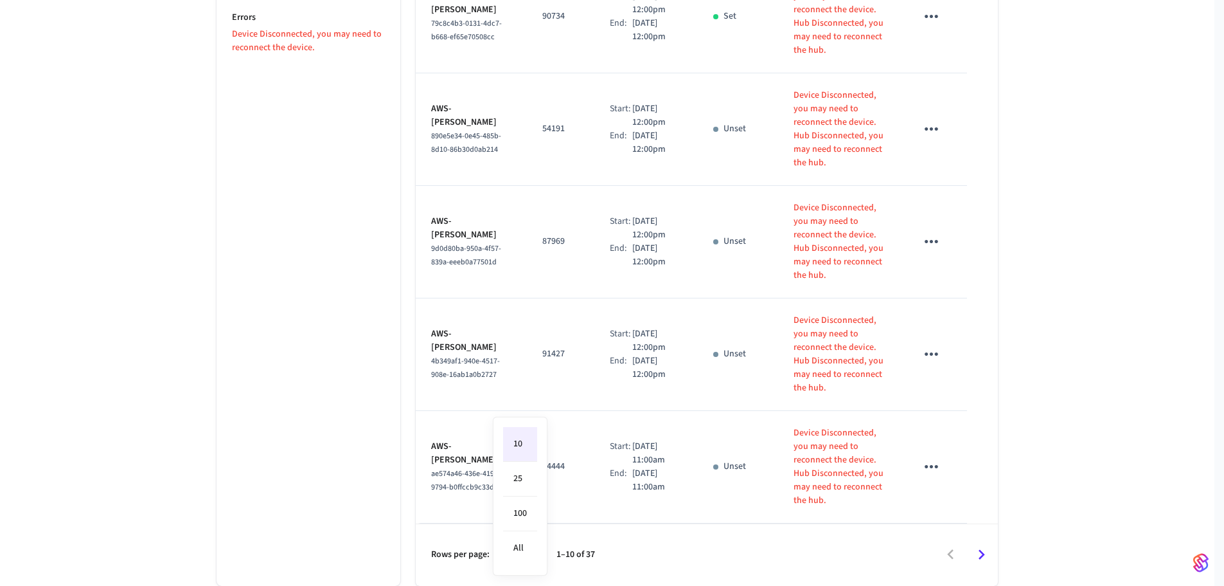
click at [523, 519] on li "100" at bounding box center [520, 513] width 34 height 35
type input "***"
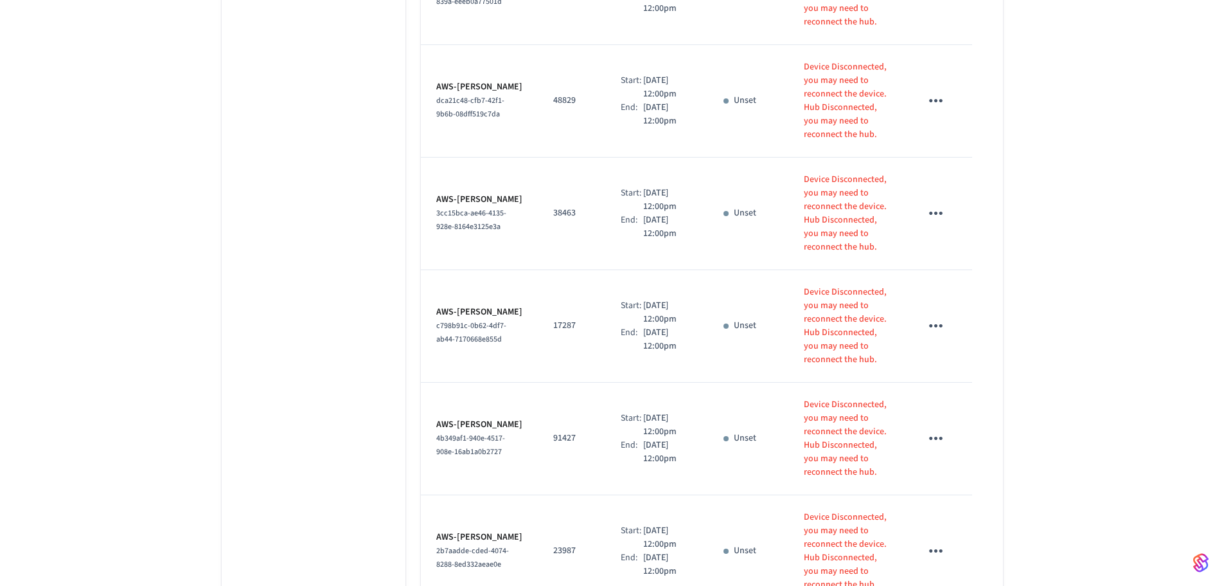
scroll to position [0, 0]
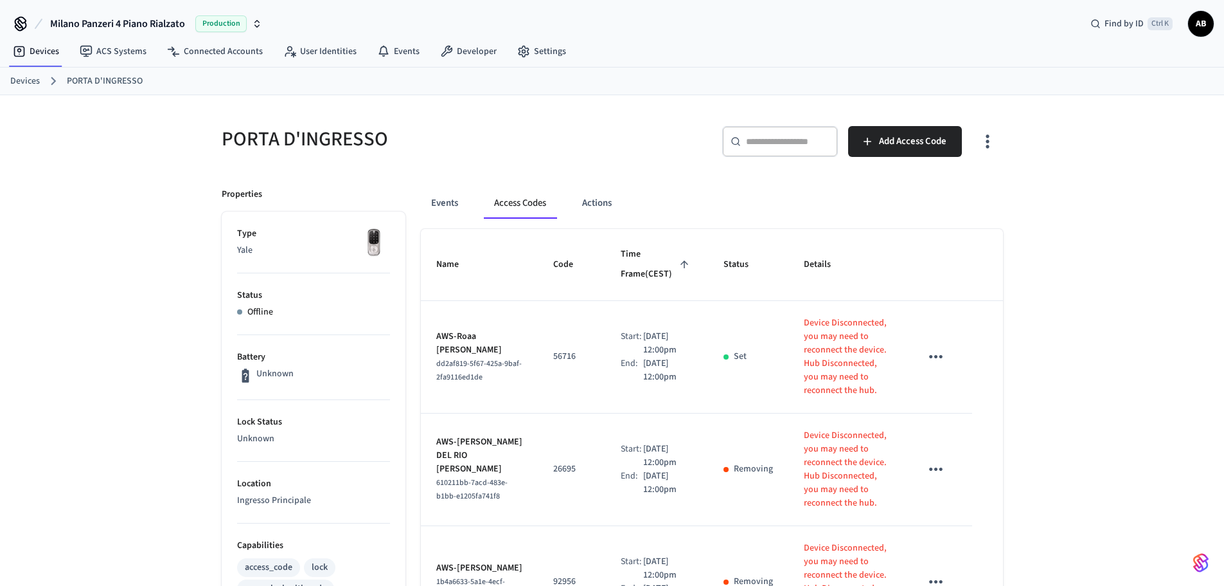
click at [26, 85] on link "Devices" at bounding box center [25, 81] width 30 height 13
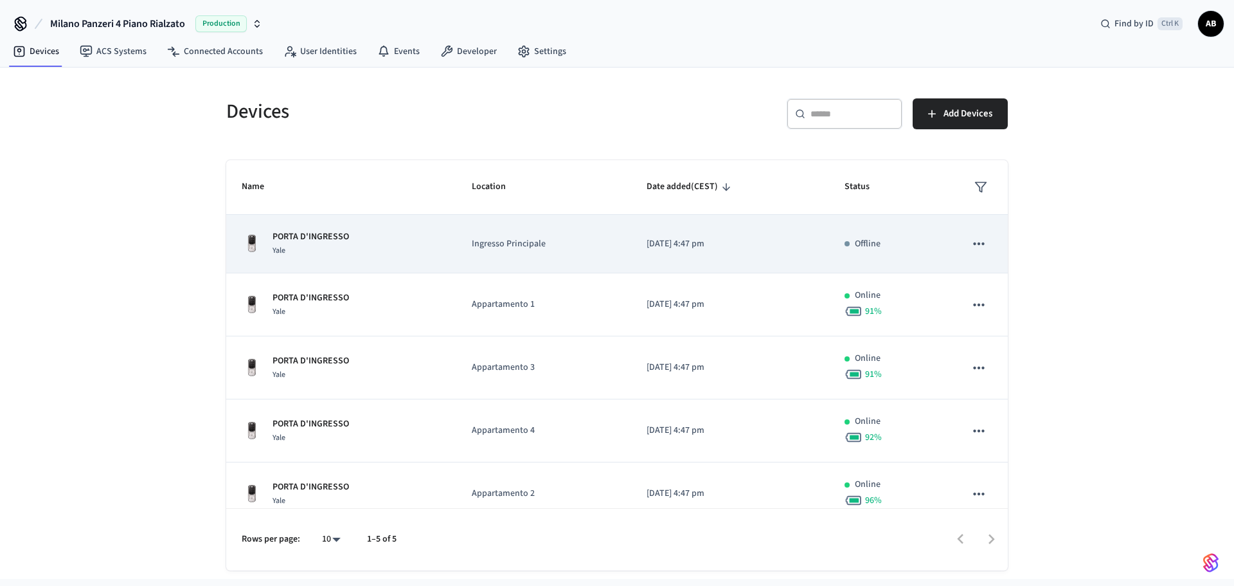
click at [350, 231] on div "PORTA D'INGRESSO Yale" at bounding box center [341, 243] width 199 height 27
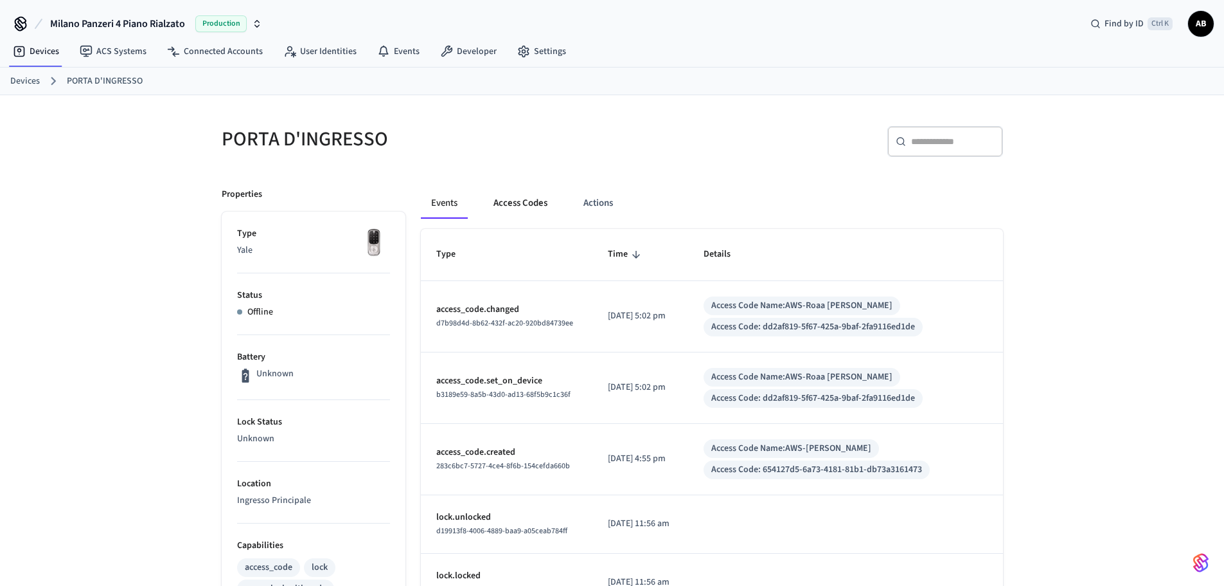
click at [517, 207] on button "Access Codes" at bounding box center [520, 203] width 75 height 31
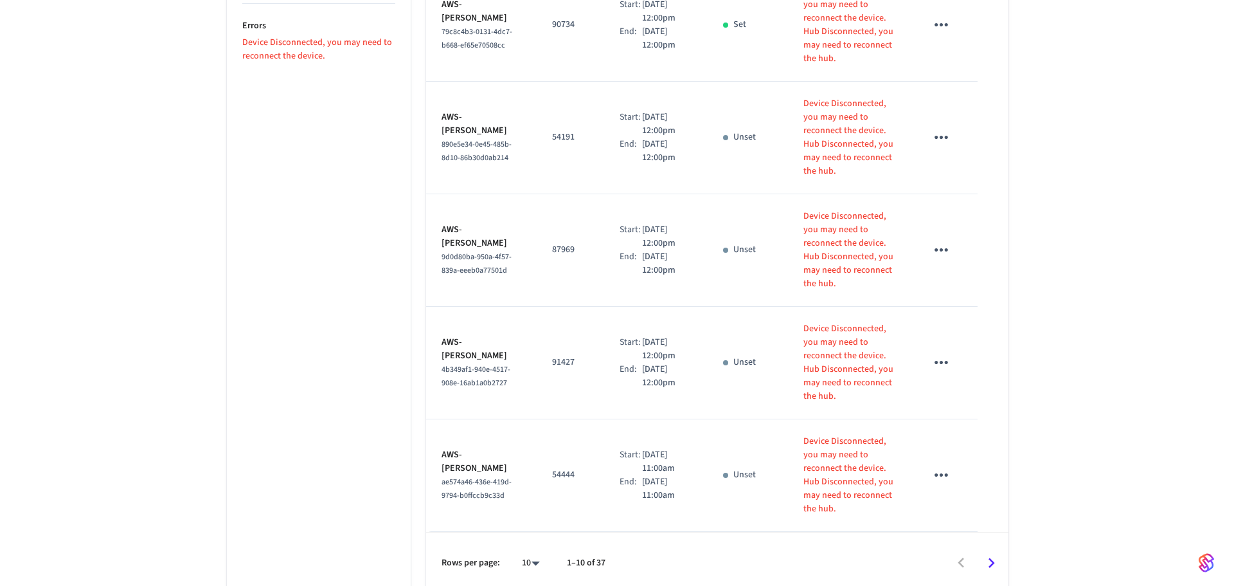
scroll to position [902, 0]
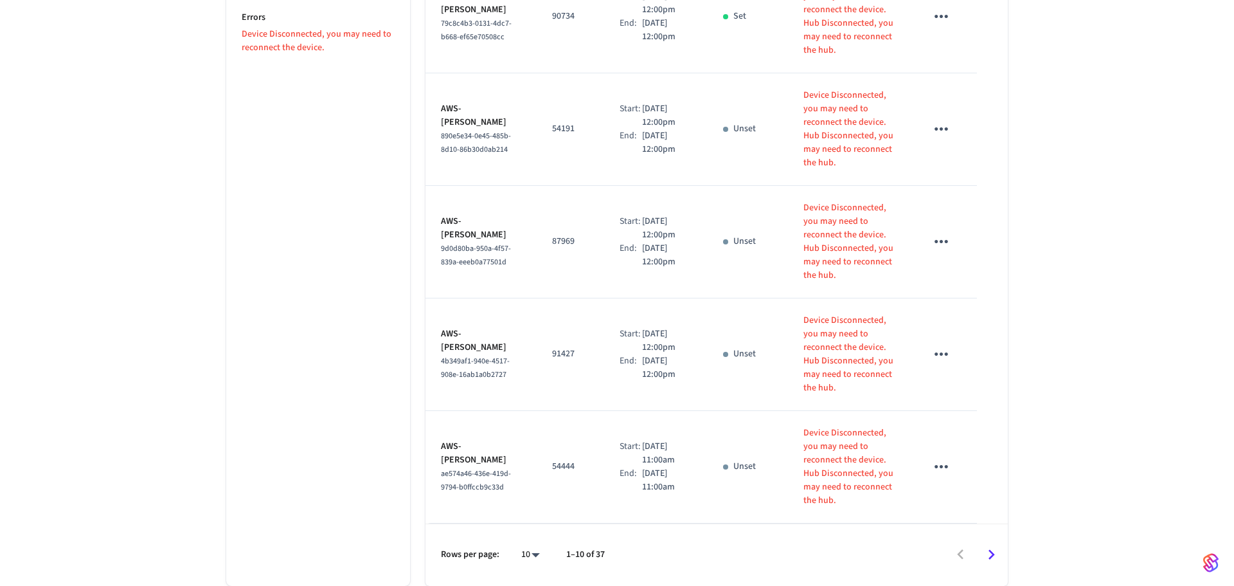
click at [514, 483] on li "25" at bounding box center [520, 478] width 34 height 35
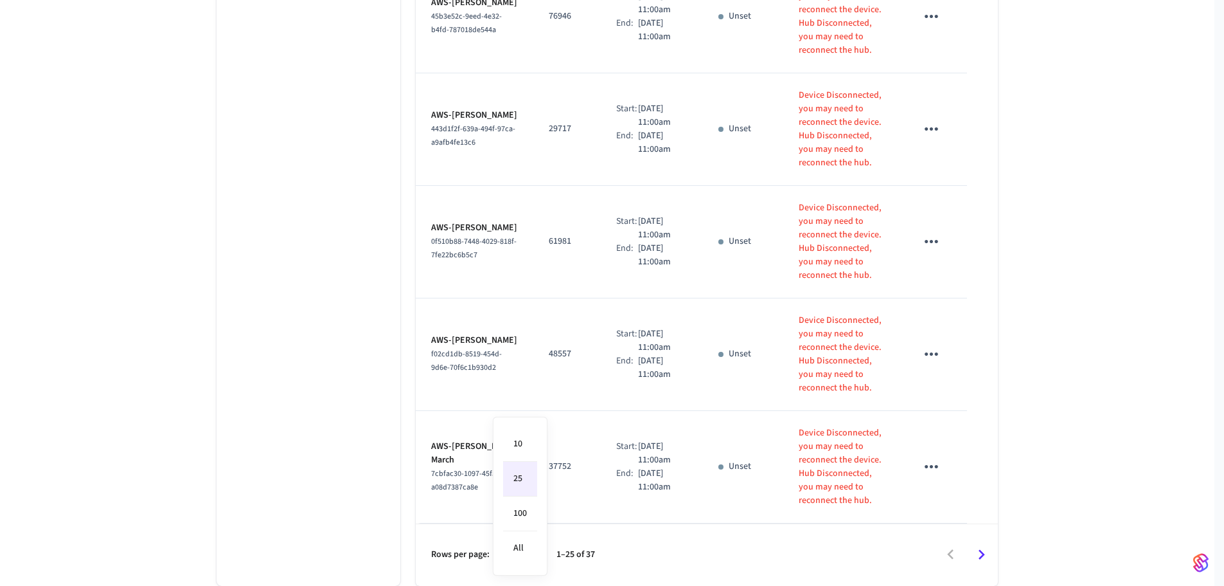
click at [521, 521] on li "100" at bounding box center [520, 513] width 34 height 35
type input "***"
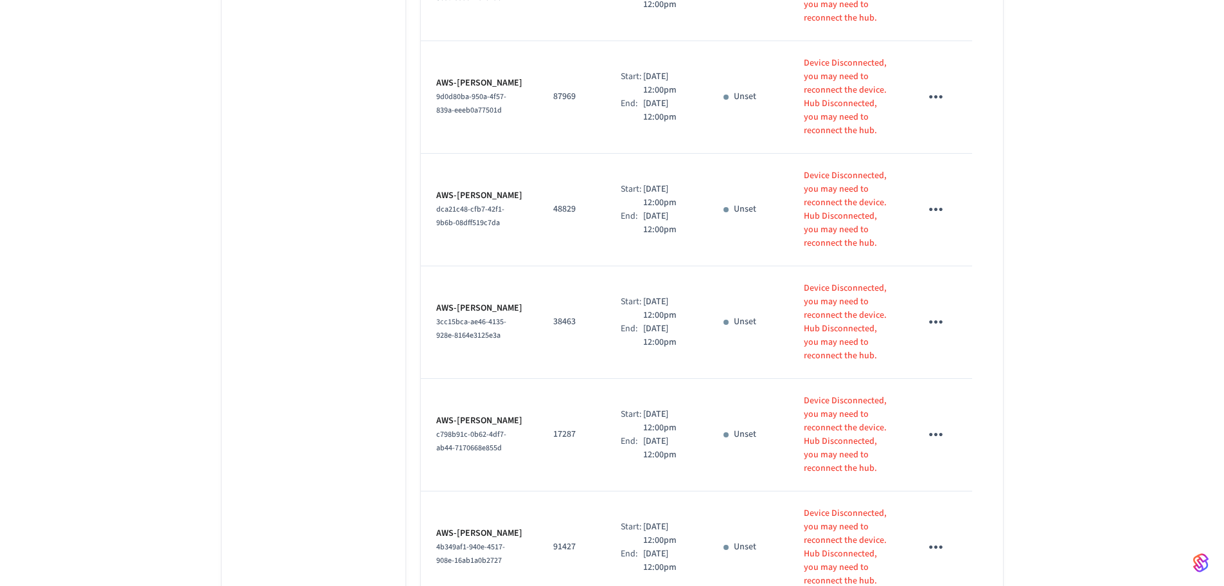
scroll to position [0, 0]
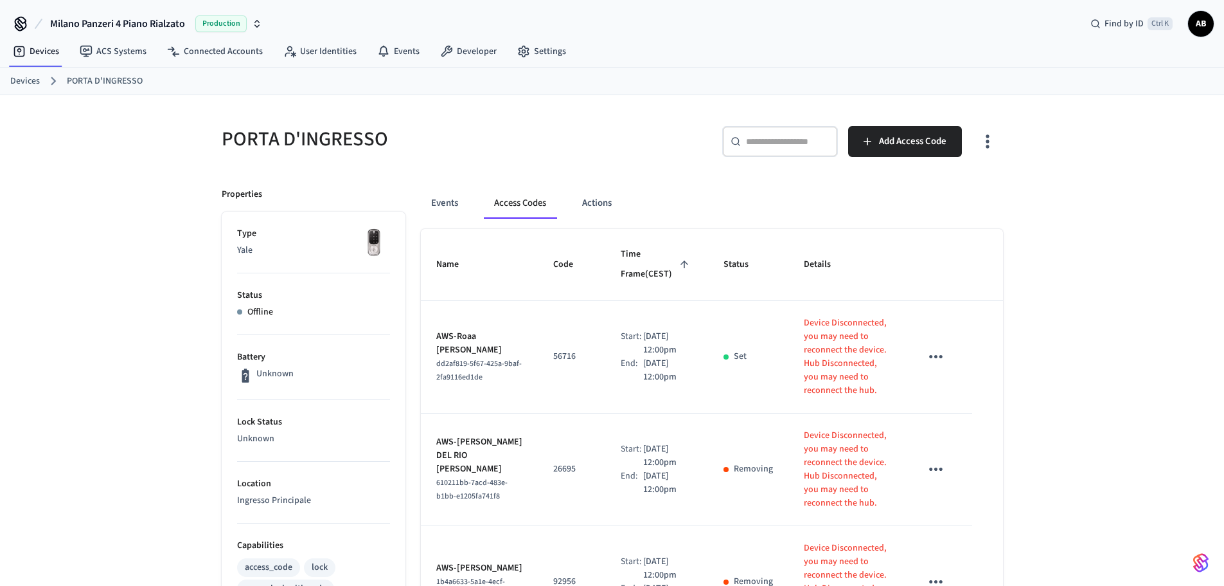
click at [29, 84] on link "Devices" at bounding box center [25, 81] width 30 height 13
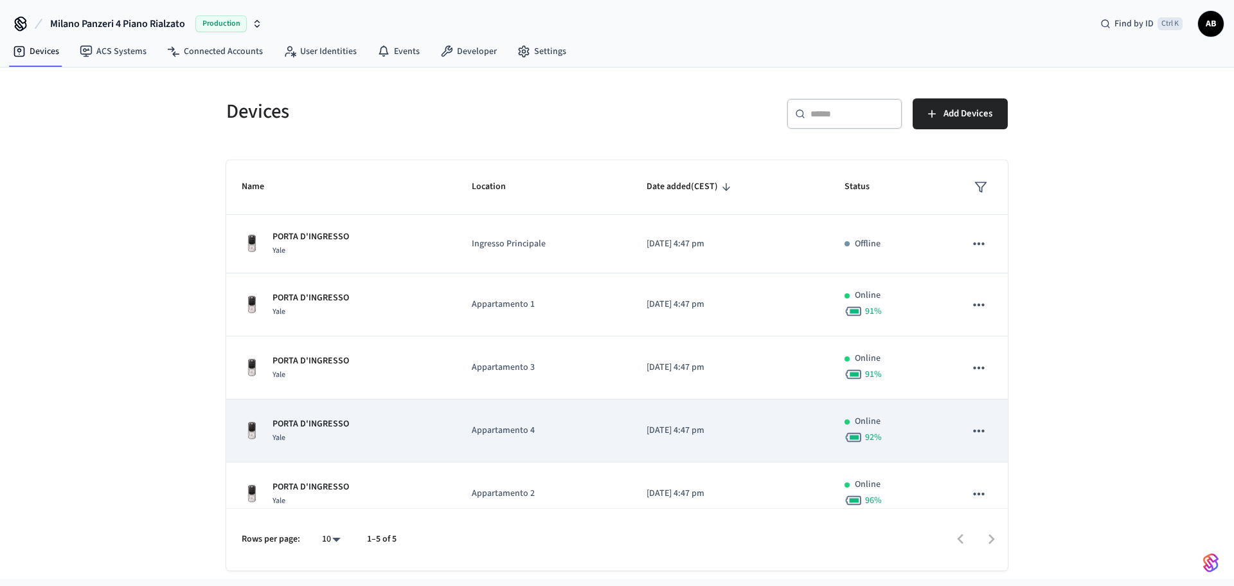
click at [488, 417] on td "Appartamento 4" at bounding box center [543, 430] width 174 height 63
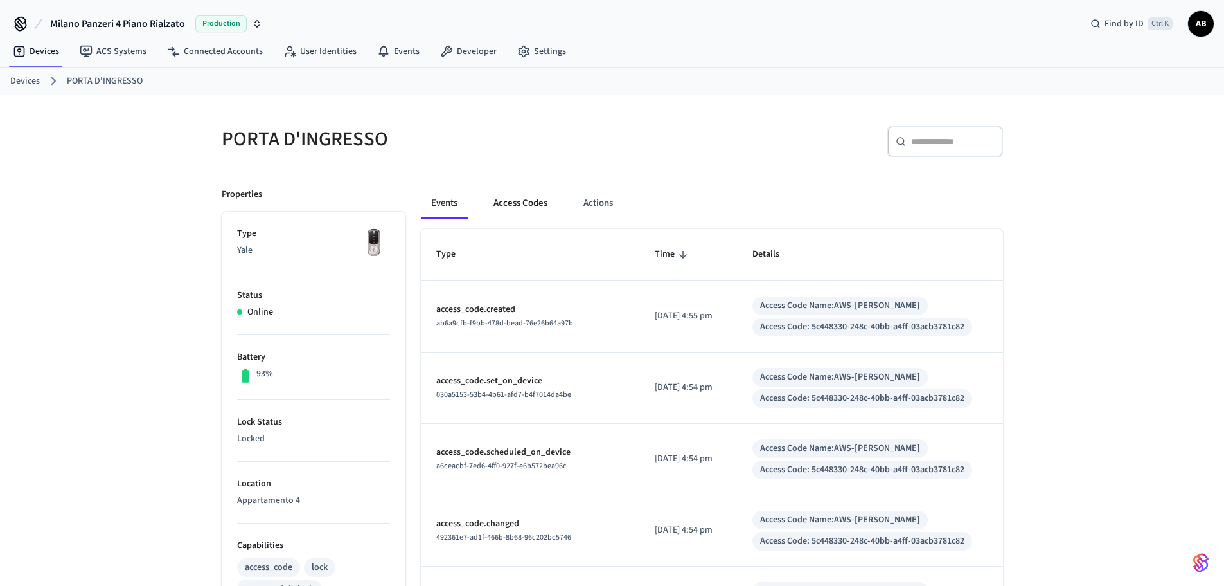
click at [510, 206] on button "Access Codes" at bounding box center [520, 203] width 75 height 31
